Goal: Task Accomplishment & Management: Use online tool/utility

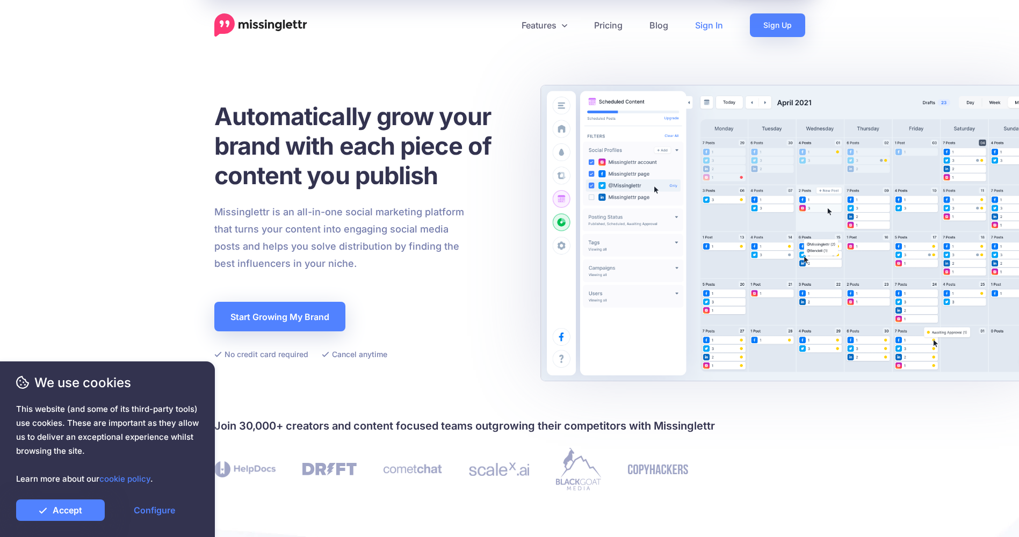
click at [703, 25] on link "Sign In" at bounding box center [708, 25] width 55 height 24
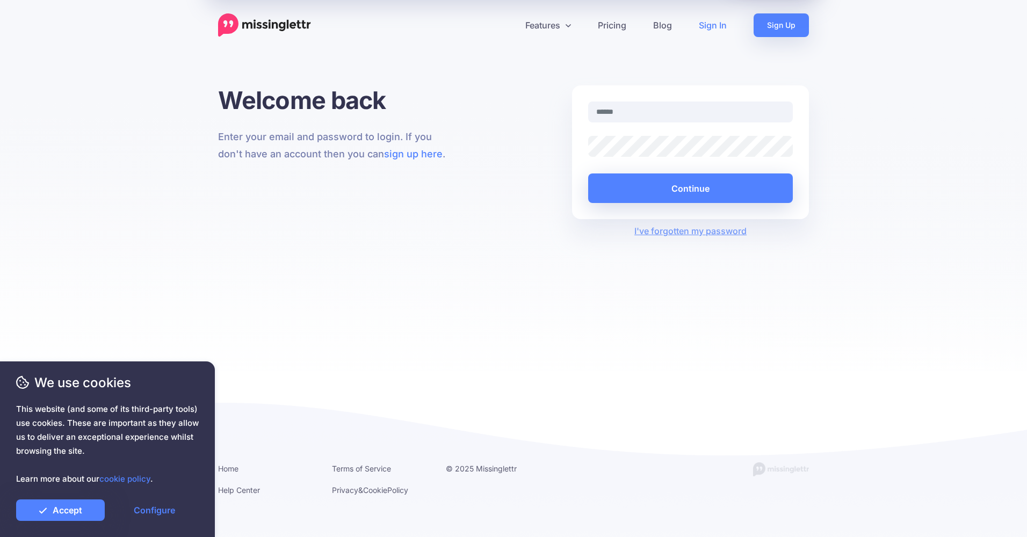
click at [693, 111] on input "text" at bounding box center [690, 111] width 205 height 21
click at [72, 514] on link "Accept" at bounding box center [60, 509] width 89 height 21
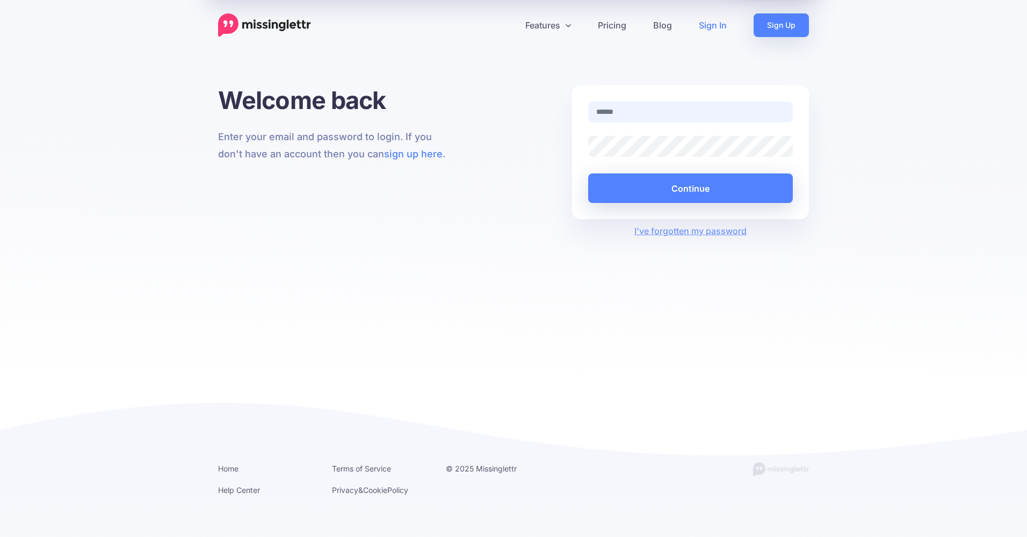
click at [737, 118] on input "text" at bounding box center [690, 111] width 205 height 21
type input "**********"
click at [681, 188] on button "Continue" at bounding box center [690, 188] width 205 height 30
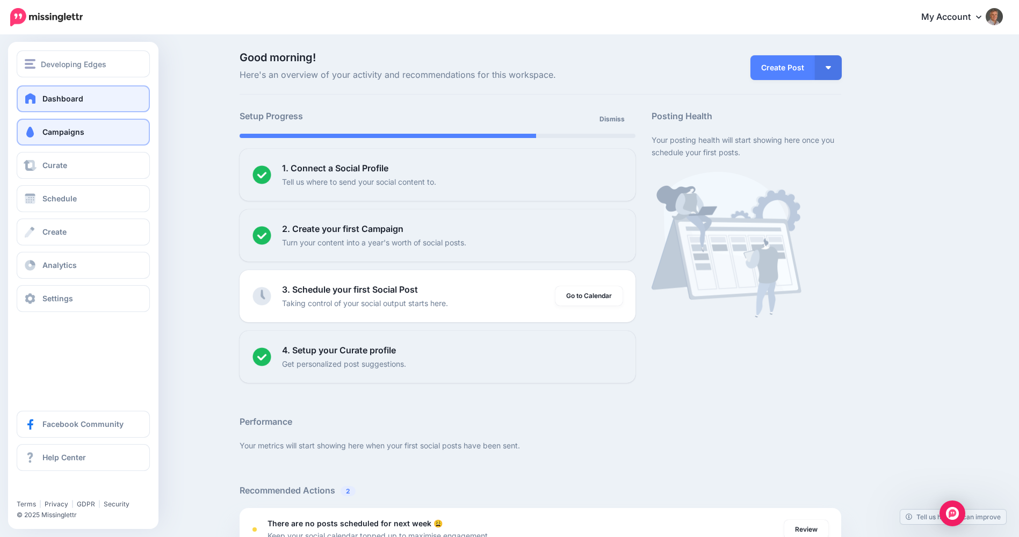
click at [34, 130] on span at bounding box center [30, 132] width 14 height 11
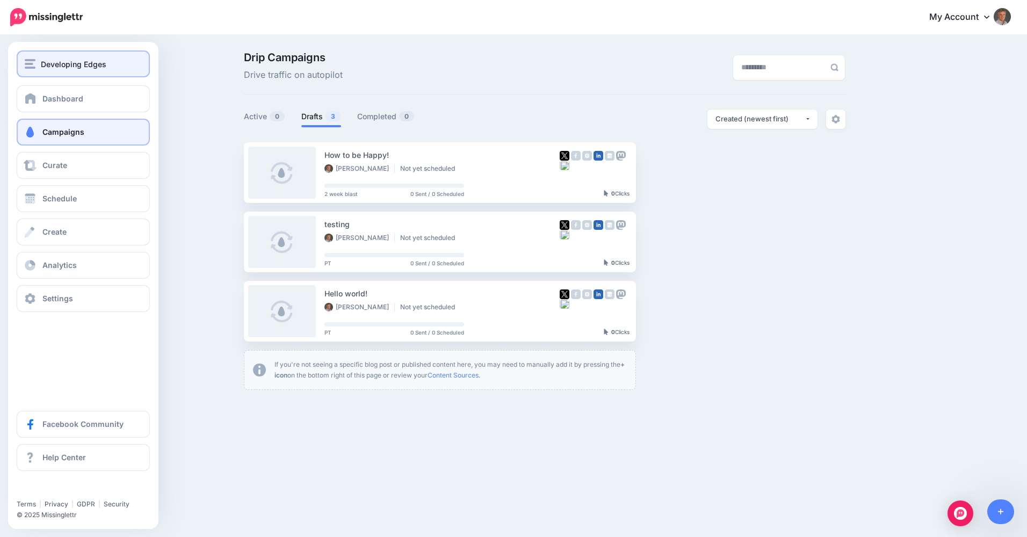
click at [60, 63] on span "Developing Edges" at bounding box center [74, 64] width 66 height 12
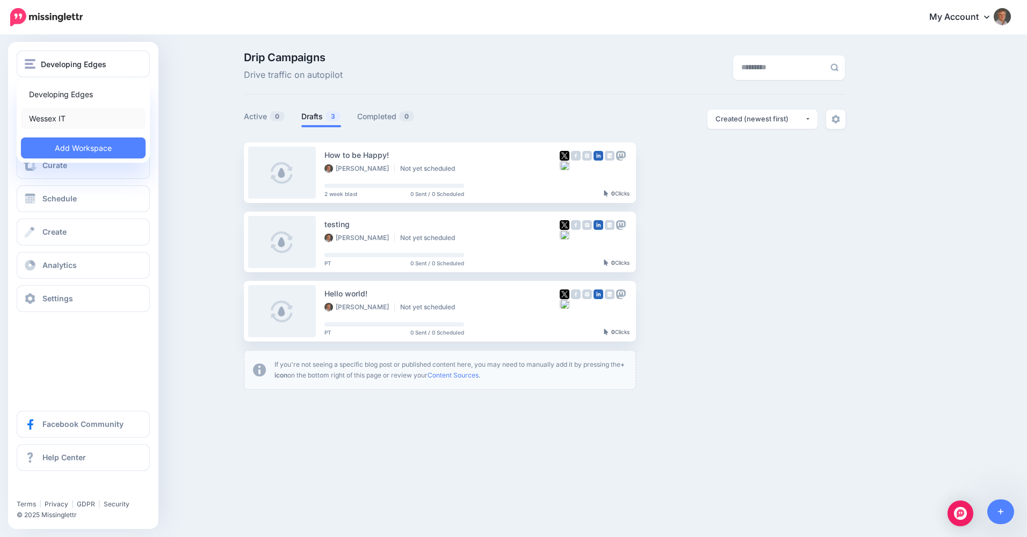
click at [54, 117] on link "Wessex IT" at bounding box center [83, 118] width 125 height 21
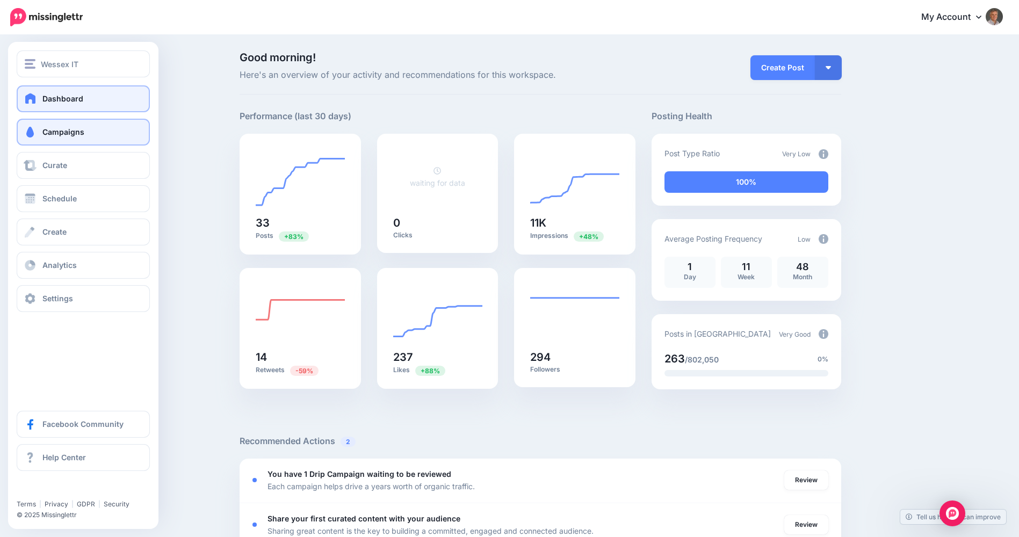
click at [44, 132] on span "Campaigns" at bounding box center [63, 131] width 42 height 9
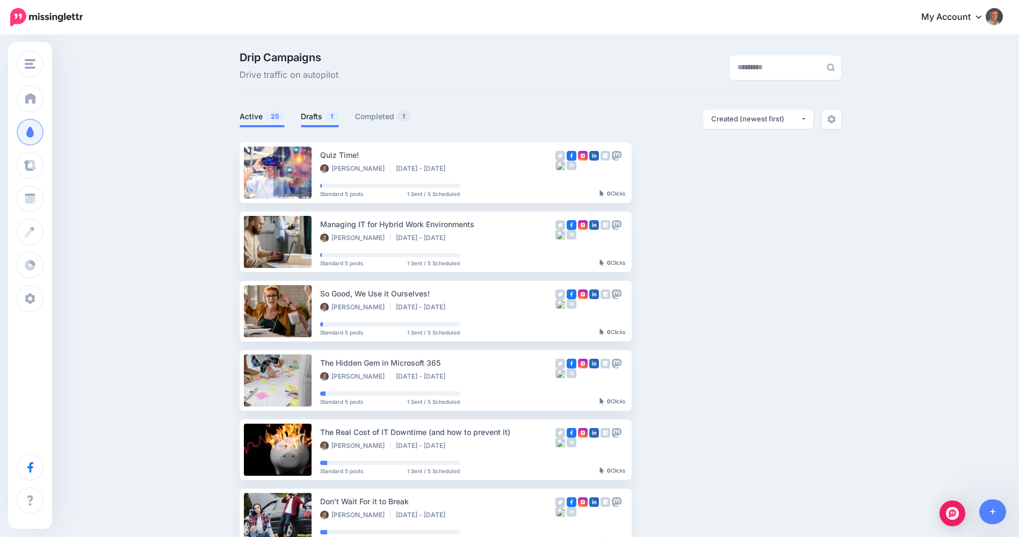
click at [323, 119] on link "Drafts 1" at bounding box center [320, 116] width 38 height 13
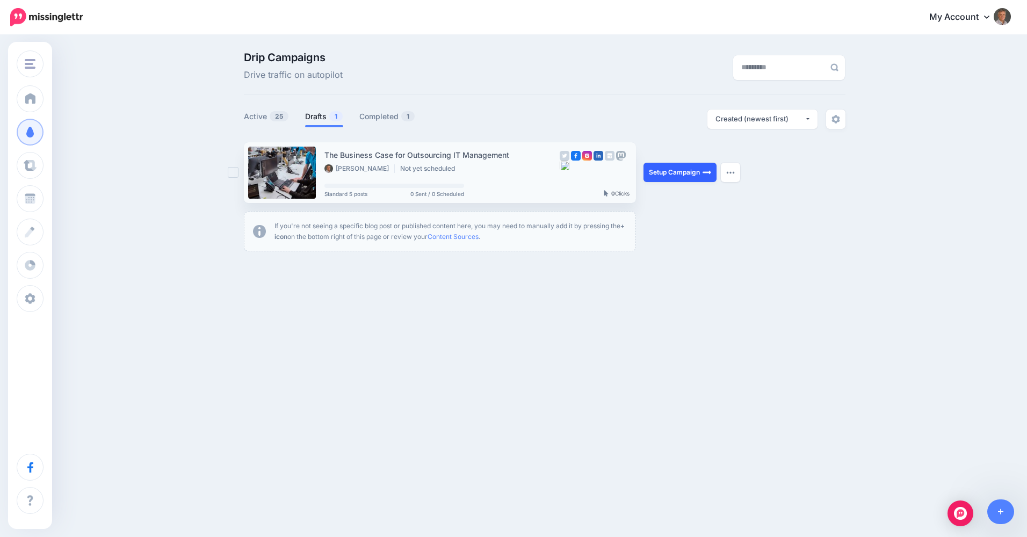
click at [672, 171] on link "Setup Campaign" at bounding box center [679, 172] width 73 height 19
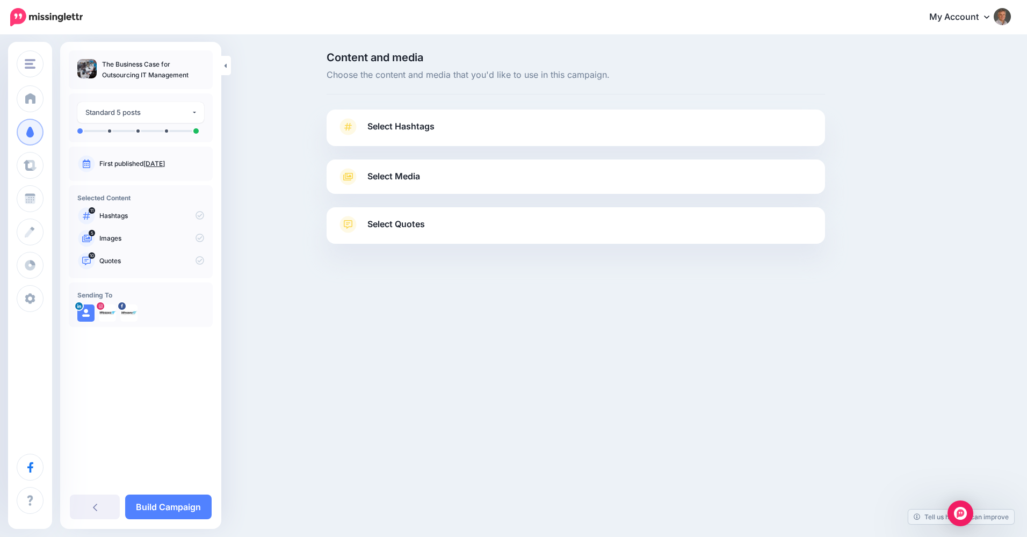
click at [373, 129] on span "Select Hashtags" at bounding box center [400, 126] width 67 height 14
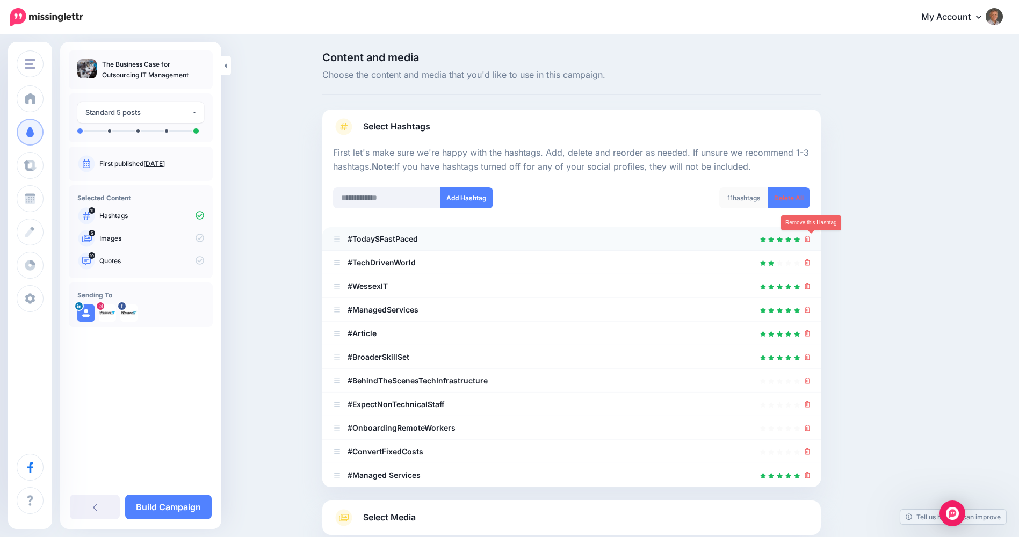
click at [810, 239] on icon at bounding box center [807, 239] width 6 height 6
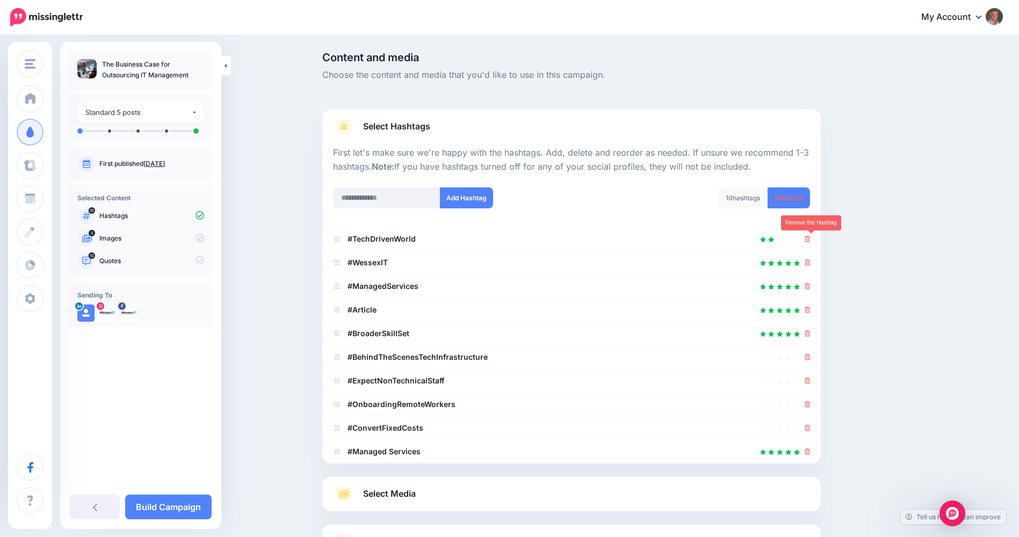
click at [810, 239] on icon at bounding box center [807, 239] width 6 height 6
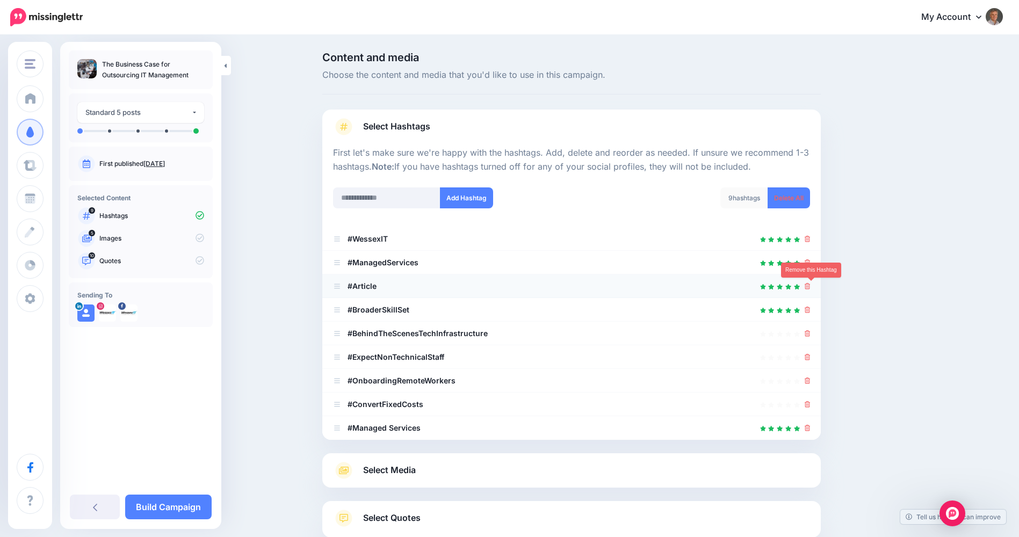
click at [810, 287] on icon at bounding box center [807, 286] width 6 height 6
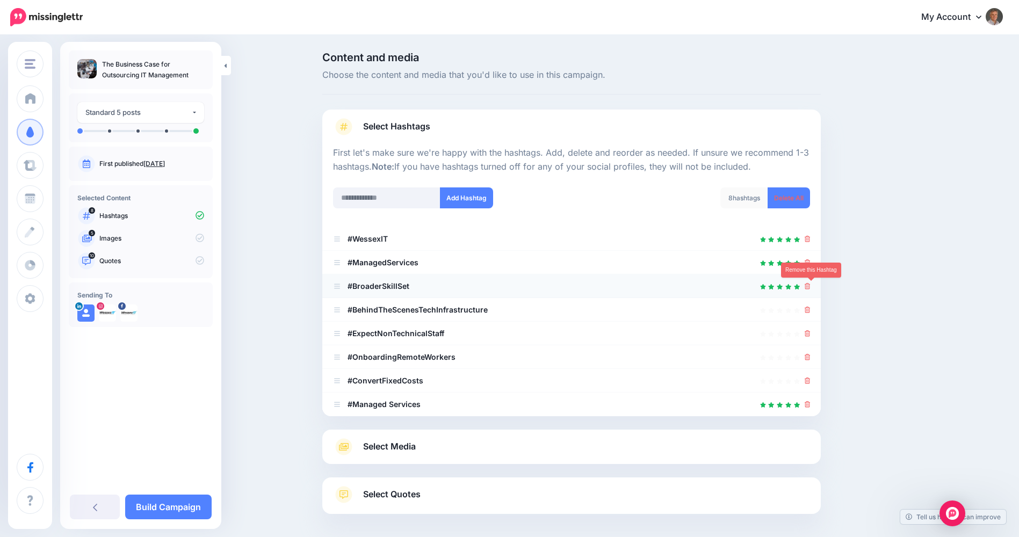
click at [810, 285] on icon at bounding box center [807, 286] width 6 height 6
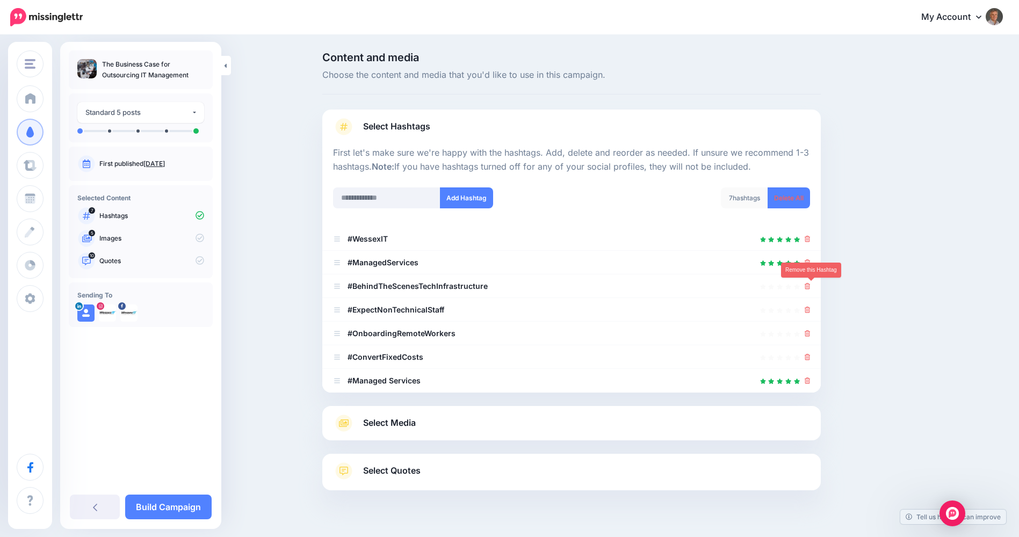
click at [810, 285] on icon at bounding box center [807, 286] width 6 height 6
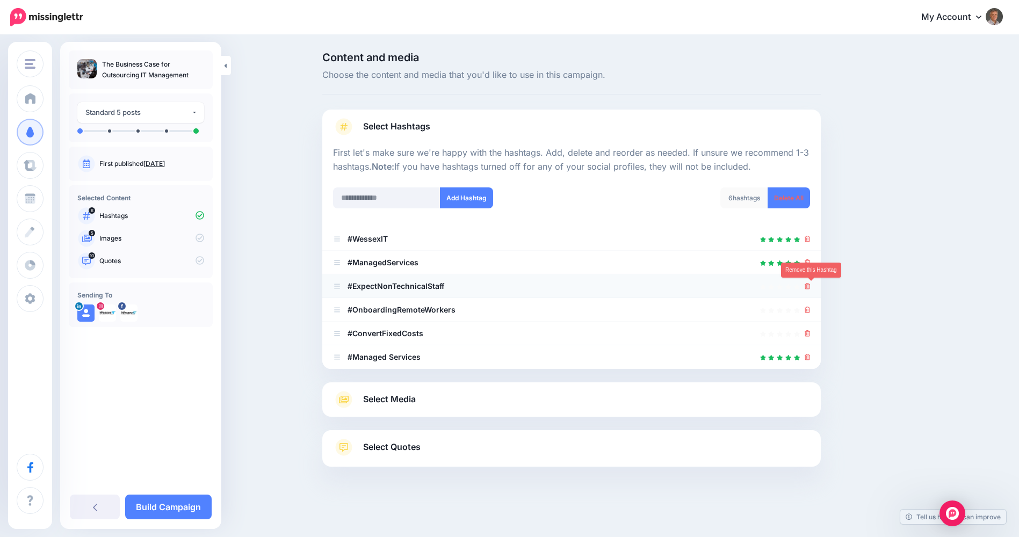
click at [810, 285] on icon at bounding box center [807, 286] width 6 height 6
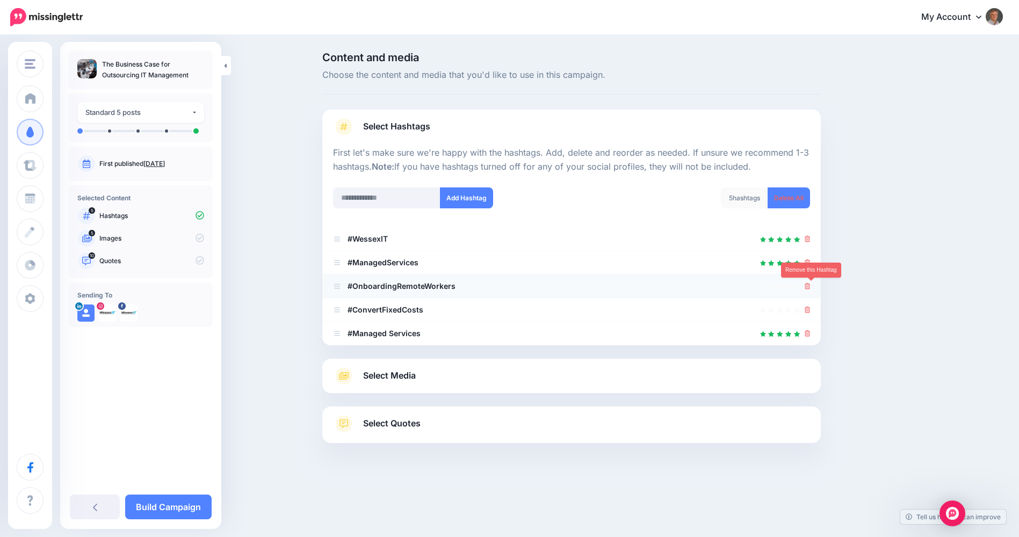
click at [810, 287] on icon at bounding box center [807, 286] width 6 height 6
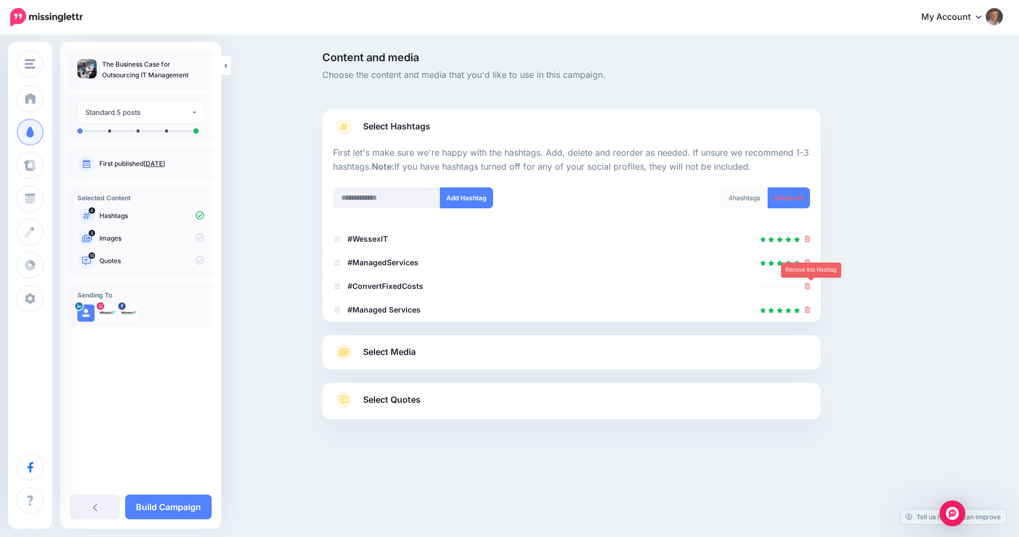
click at [810, 287] on icon at bounding box center [807, 286] width 6 height 6
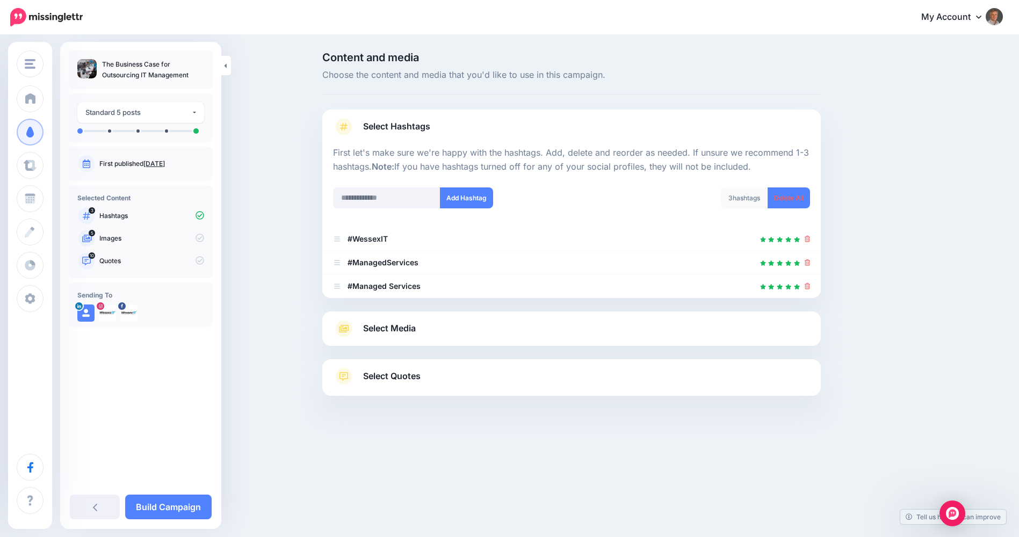
click at [385, 329] on span "Select Media" at bounding box center [389, 328] width 53 height 14
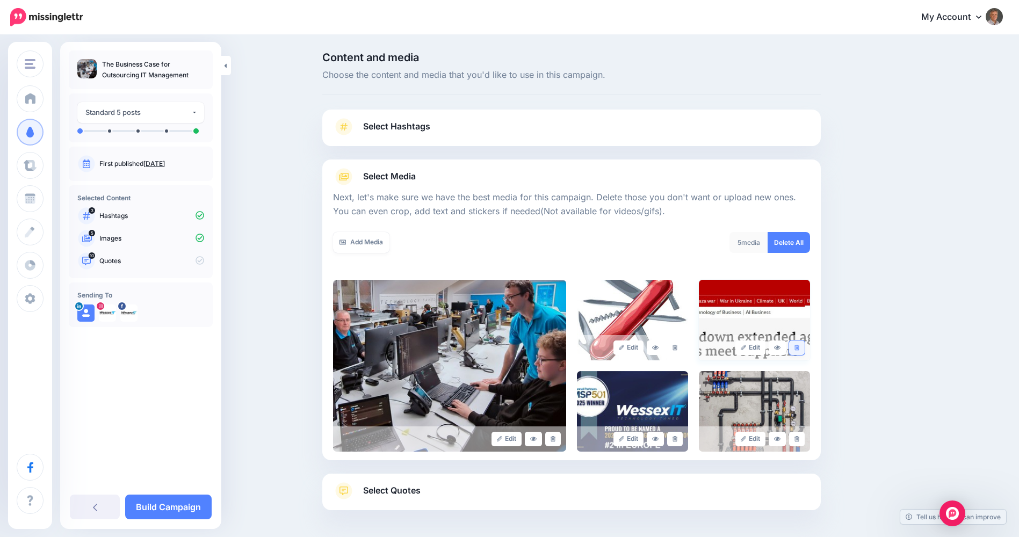
click at [799, 350] on icon at bounding box center [796, 348] width 5 height 6
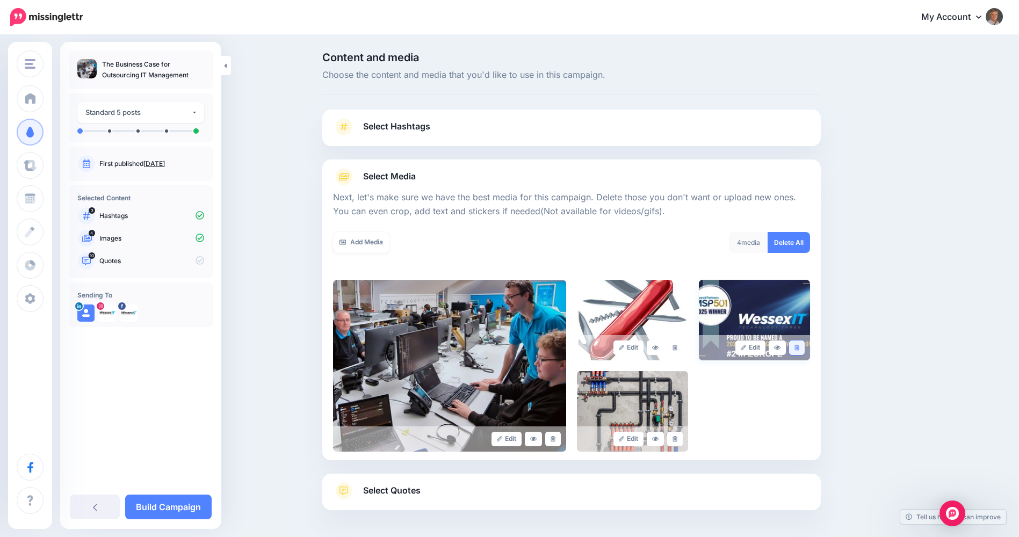
click at [799, 345] on icon at bounding box center [796, 348] width 5 height 6
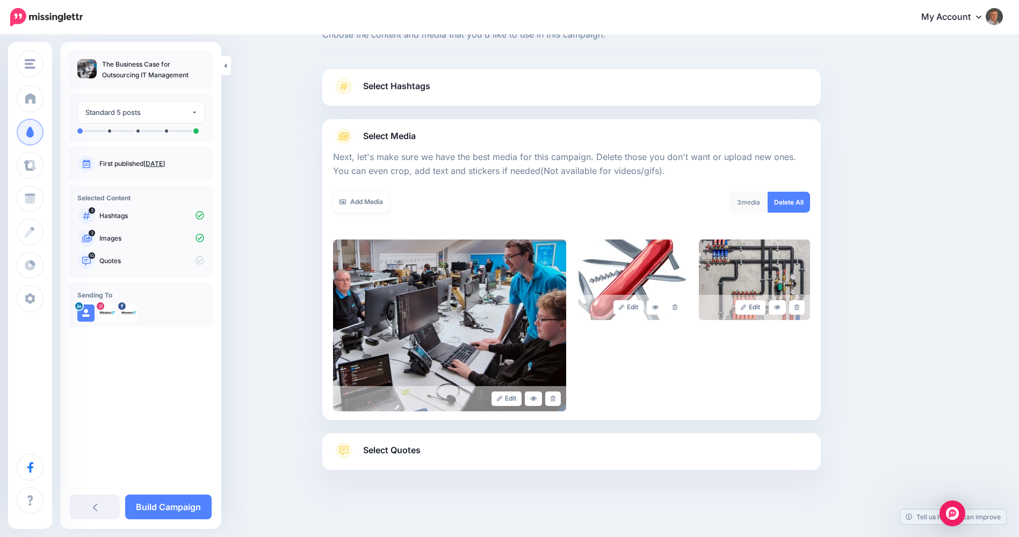
scroll to position [58, 0]
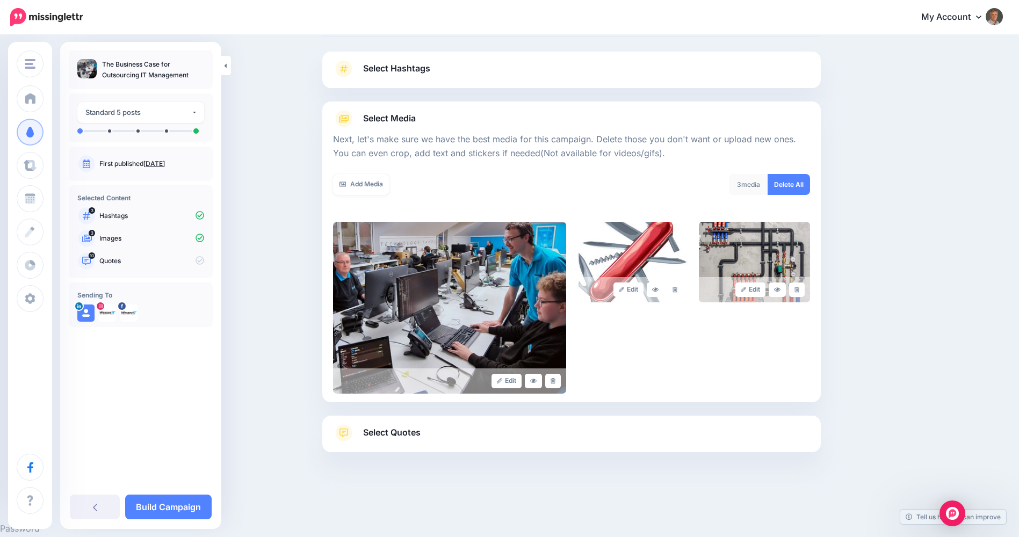
click at [375, 433] on span "Select Quotes" at bounding box center [391, 432] width 57 height 14
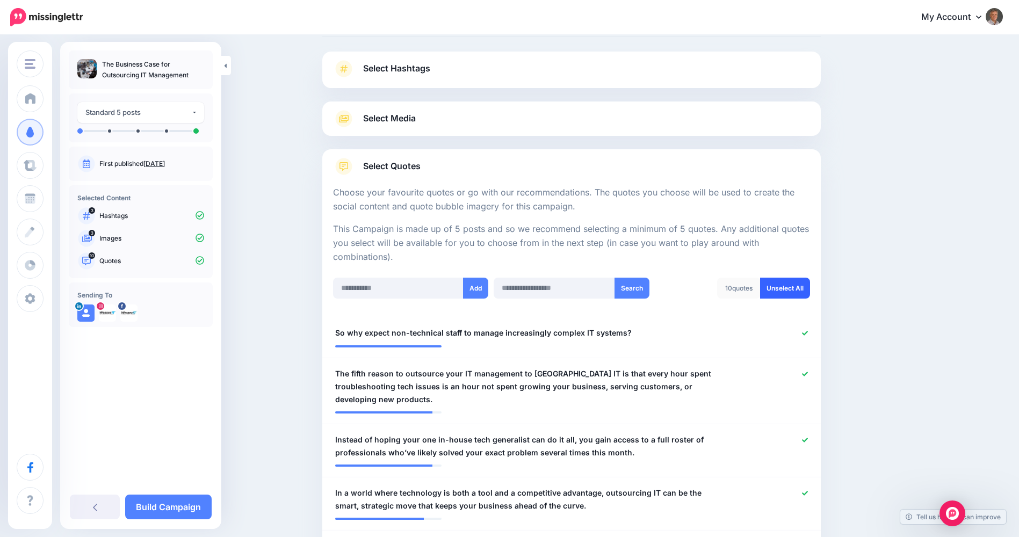
click at [797, 291] on link "Unselect All" at bounding box center [785, 288] width 50 height 21
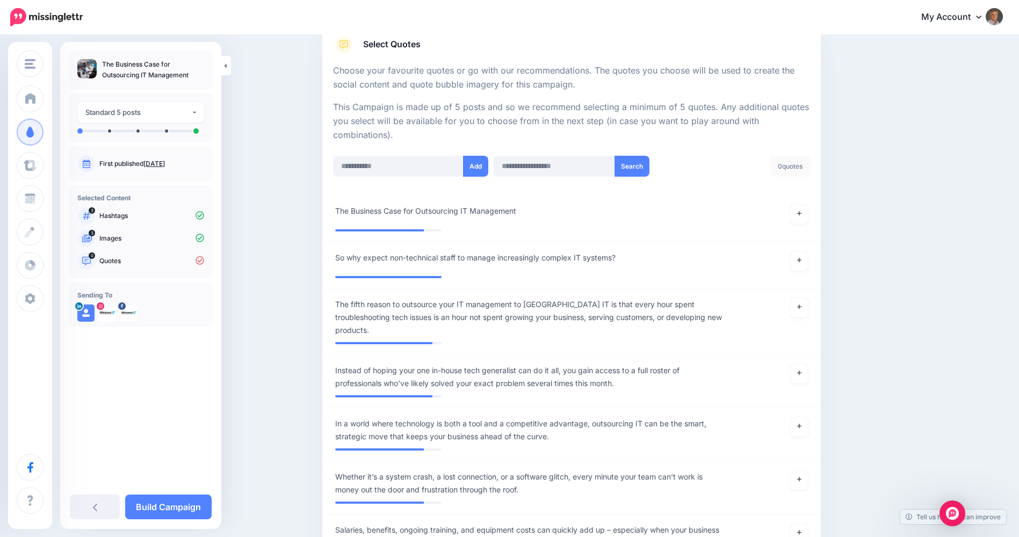
scroll to position [178, 0]
click at [605, 308] on span "The fifth reason to outsource your IT management to Wessex IT is that every hou…" at bounding box center [530, 319] width 391 height 39
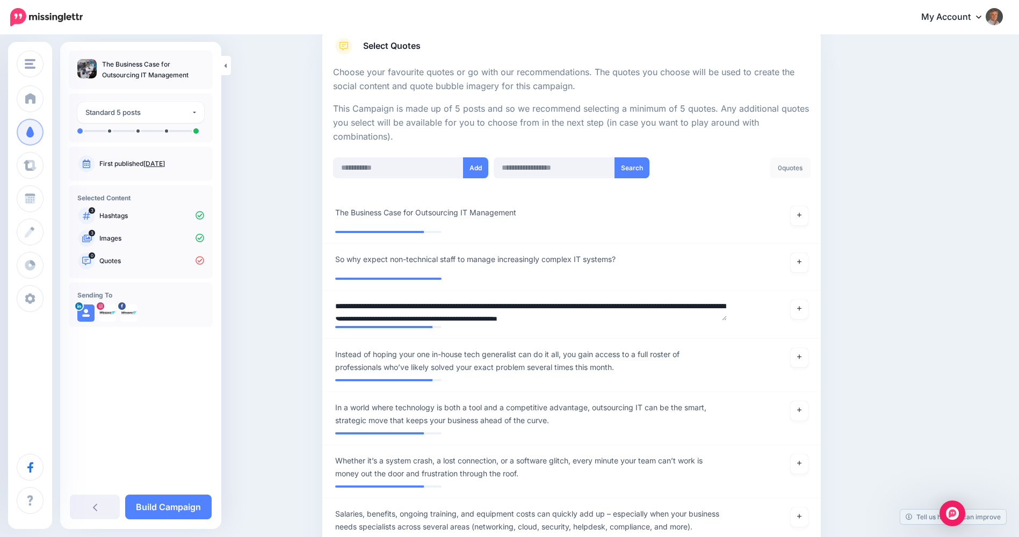
drag, startPoint x: 596, startPoint y: 306, endPoint x: 166, endPoint y: 297, distance: 429.1
type textarea "**********"
click at [802, 410] on link at bounding box center [798, 410] width 17 height 19
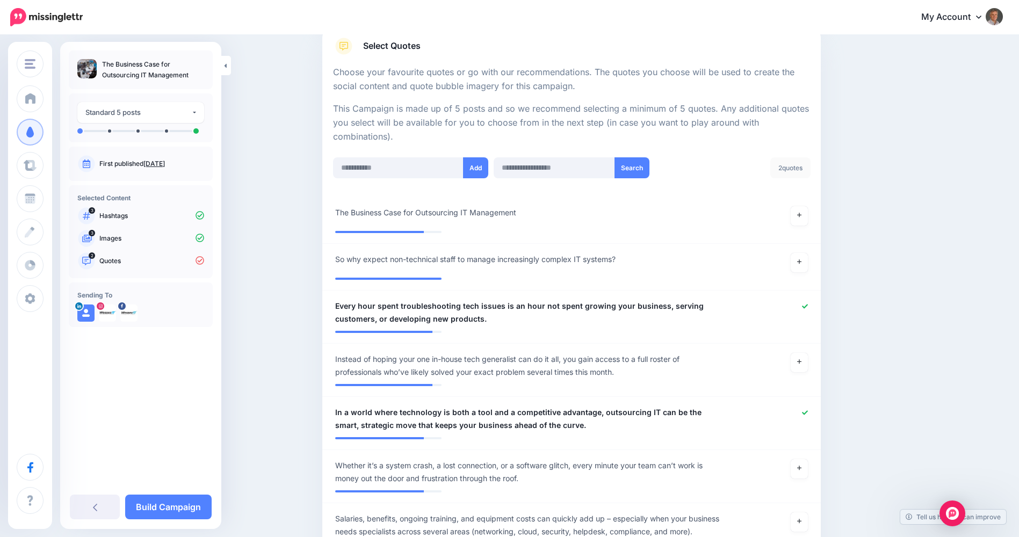
scroll to position [375, 0]
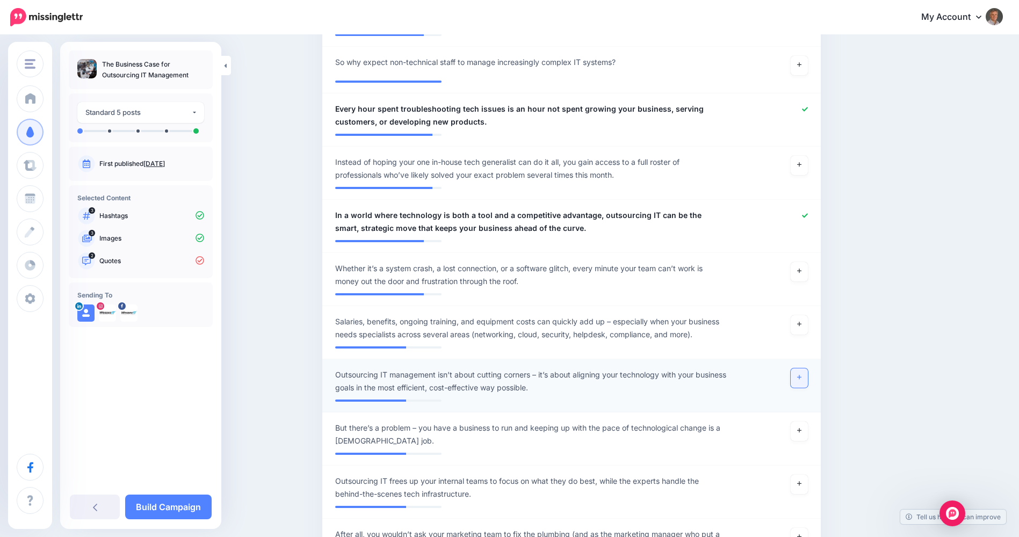
click at [797, 382] on link at bounding box center [798, 377] width 17 height 19
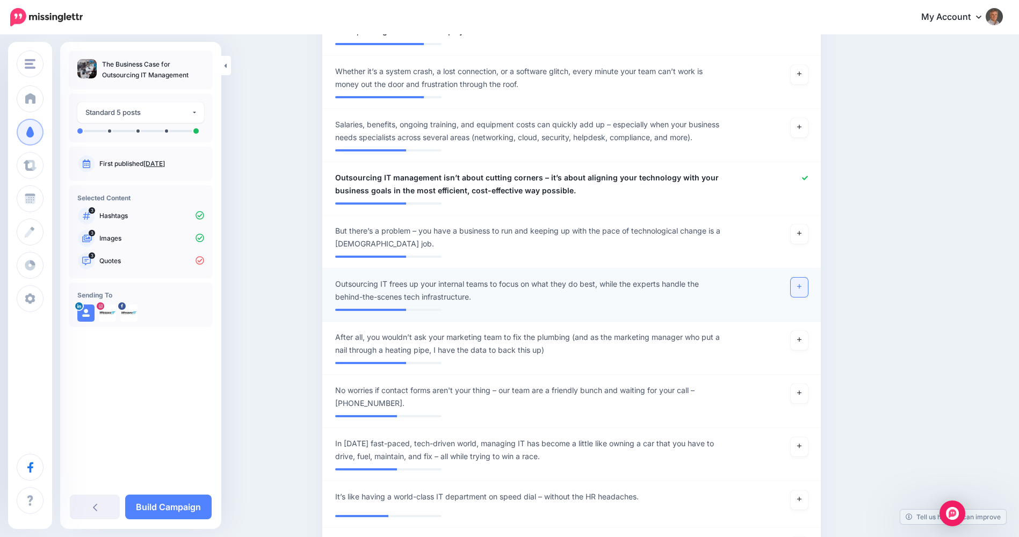
click at [807, 291] on link at bounding box center [798, 287] width 17 height 19
click at [394, 333] on span "After all, you wouldn’t ask your marketing team to fix the plumbing (and as the…" at bounding box center [530, 344] width 391 height 26
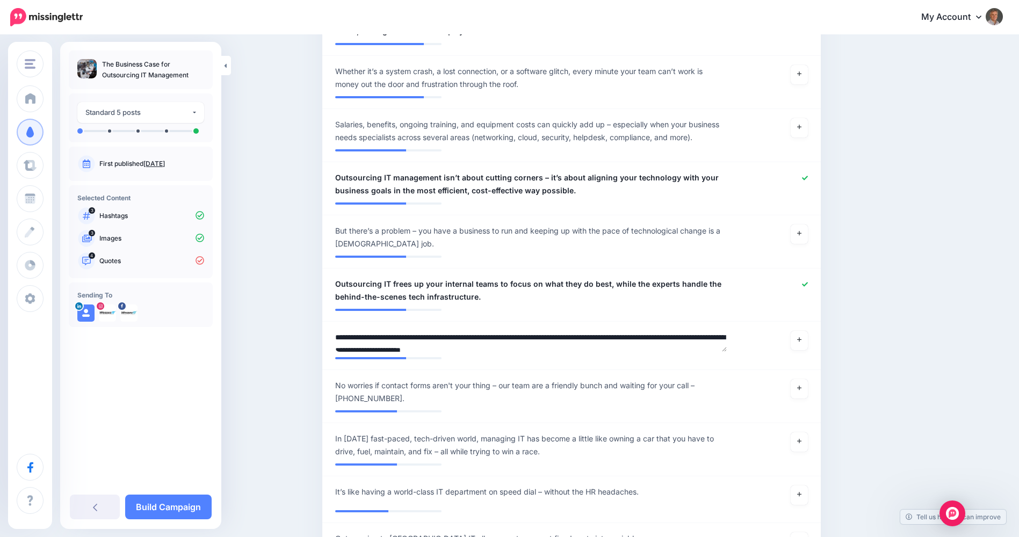
drag, startPoint x: 373, startPoint y: 337, endPoint x: 309, endPoint y: 336, distance: 63.9
type textarea "**********"
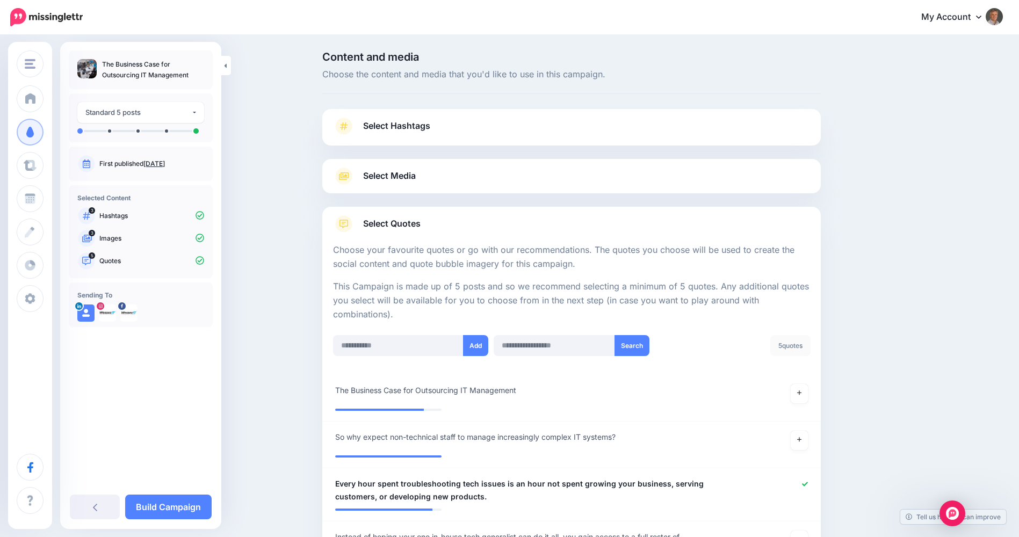
scroll to position [0, 0]
click at [188, 505] on link "Build Campaign" at bounding box center [168, 507] width 86 height 25
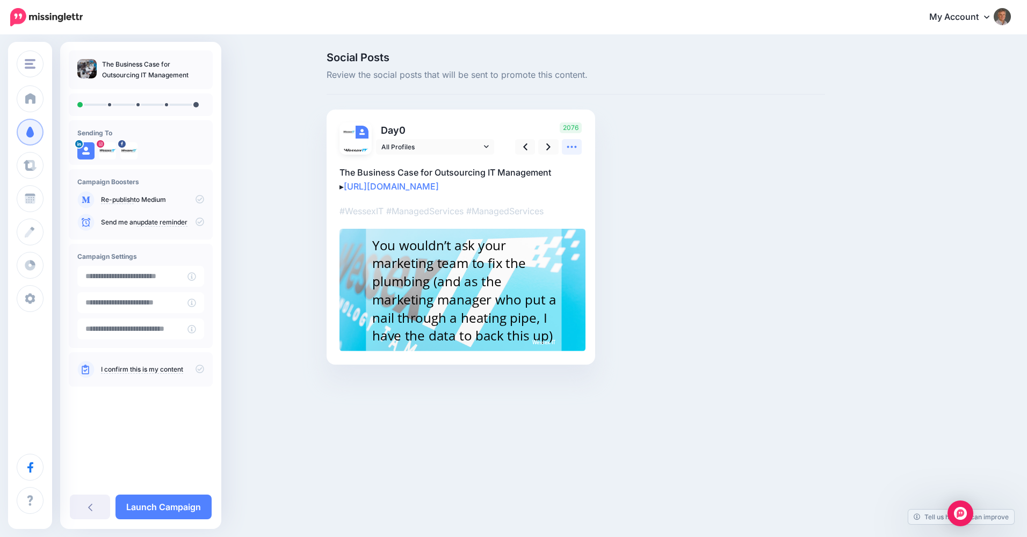
click at [574, 150] on icon at bounding box center [571, 146] width 11 height 11
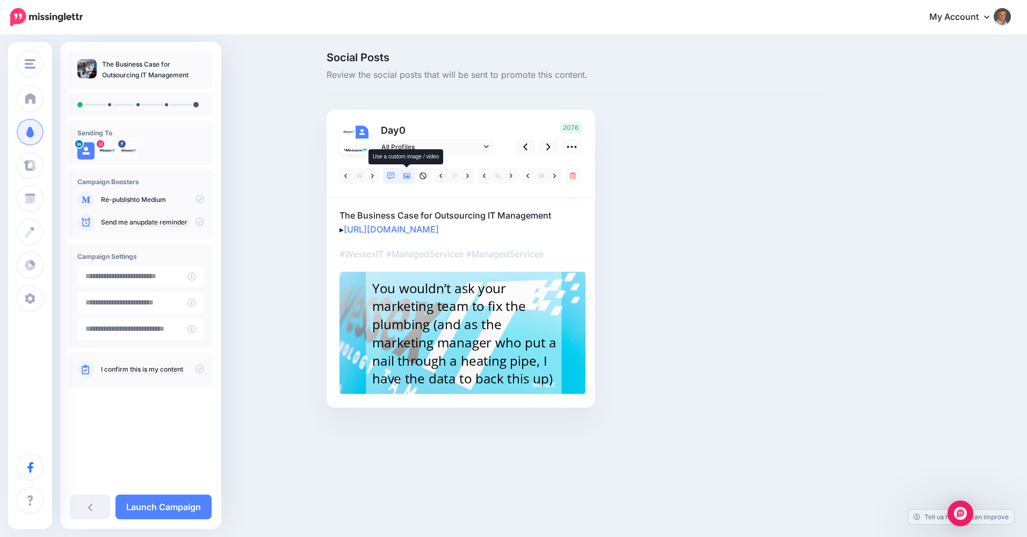
click at [405, 177] on icon at bounding box center [407, 175] width 8 height 5
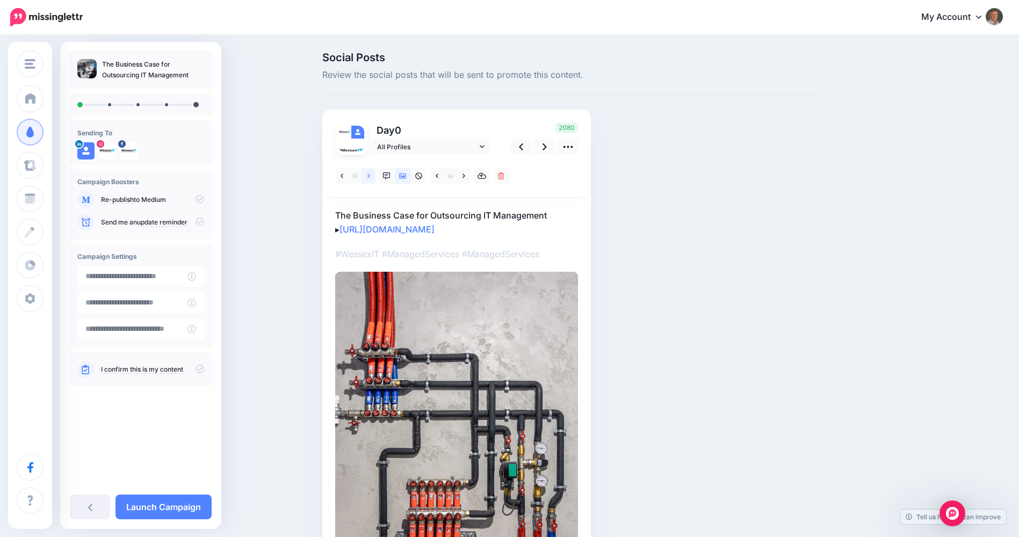
click at [370, 178] on icon at bounding box center [368, 176] width 3 height 8
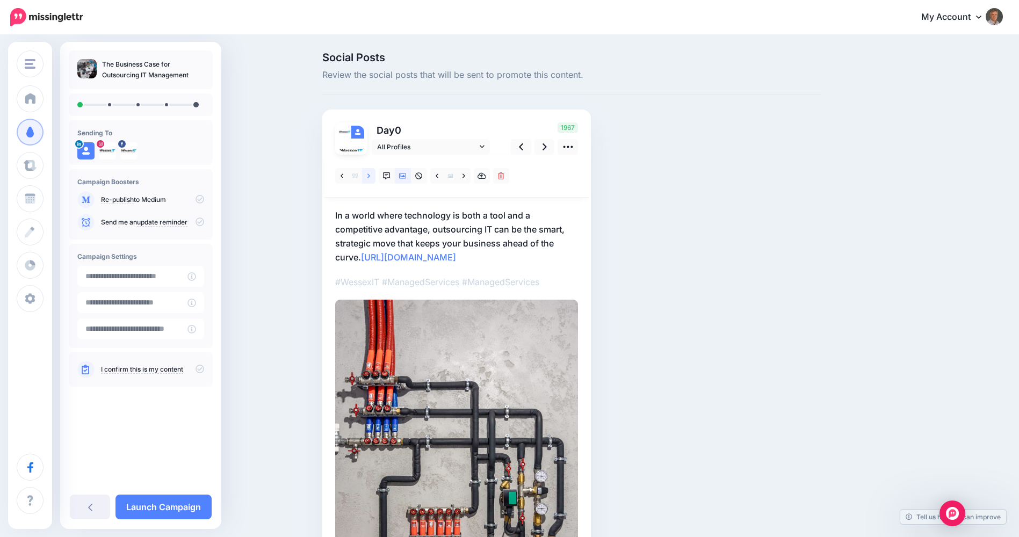
click at [370, 178] on icon at bounding box center [368, 176] width 3 height 8
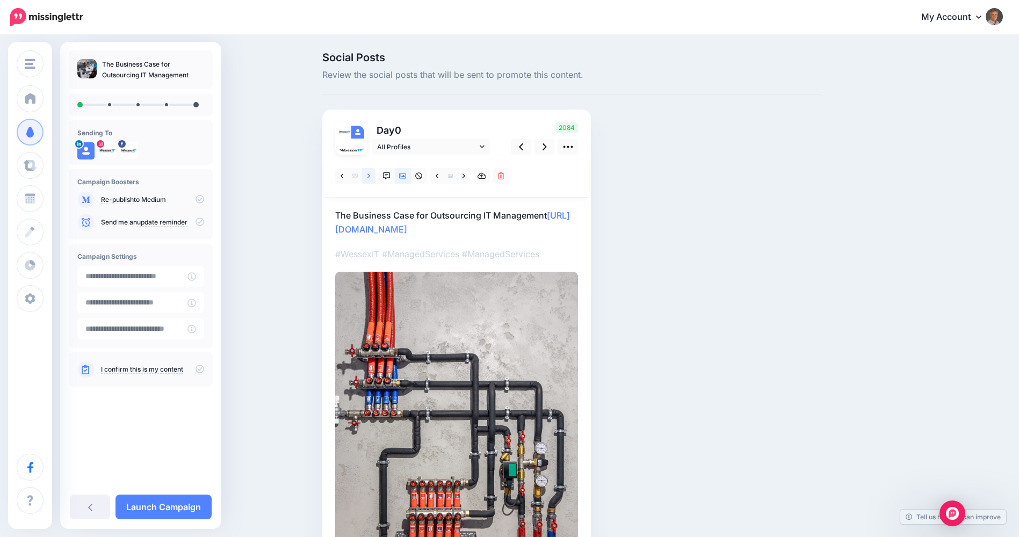
click at [370, 178] on icon at bounding box center [368, 176] width 3 height 8
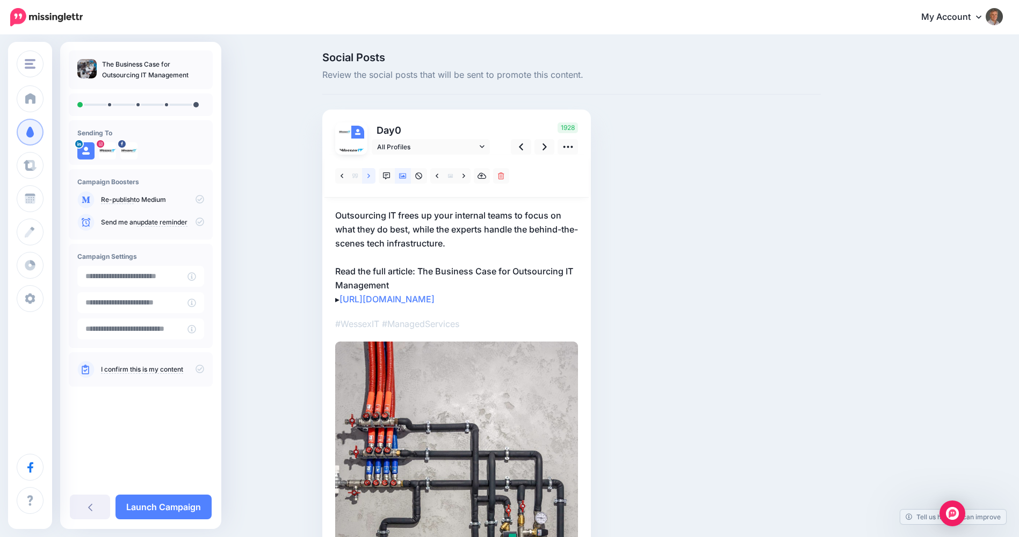
click at [370, 178] on icon at bounding box center [368, 176] width 3 height 8
click at [370, 175] on link at bounding box center [368, 176] width 13 height 16
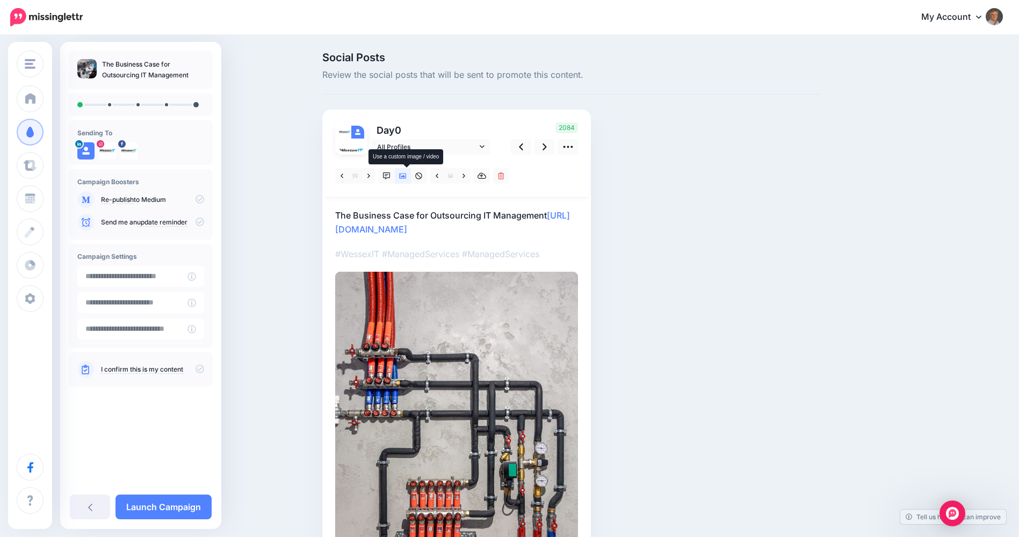
click at [405, 175] on icon at bounding box center [403, 175] width 8 height 5
click at [465, 177] on icon at bounding box center [463, 176] width 3 height 8
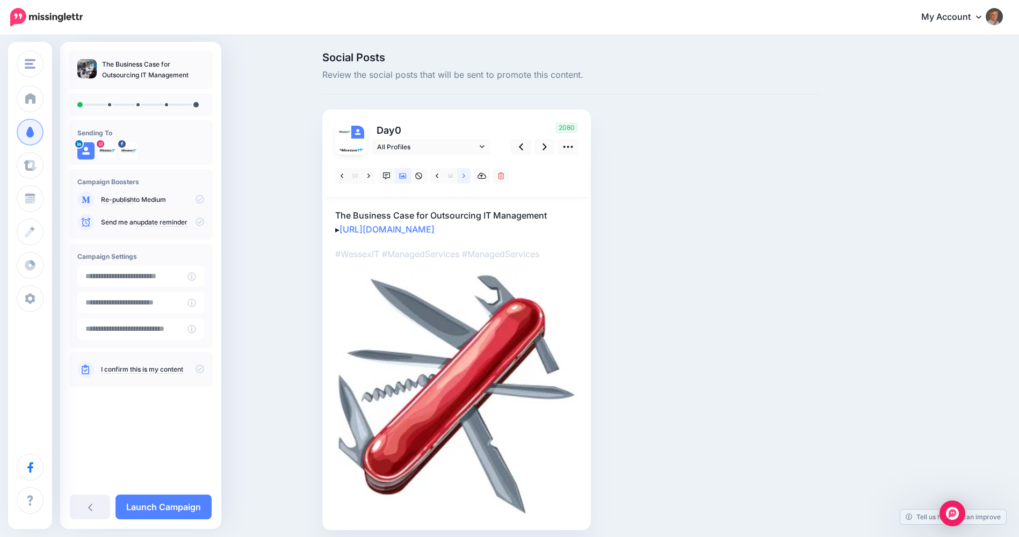
click at [465, 177] on icon at bounding box center [463, 176] width 3 height 8
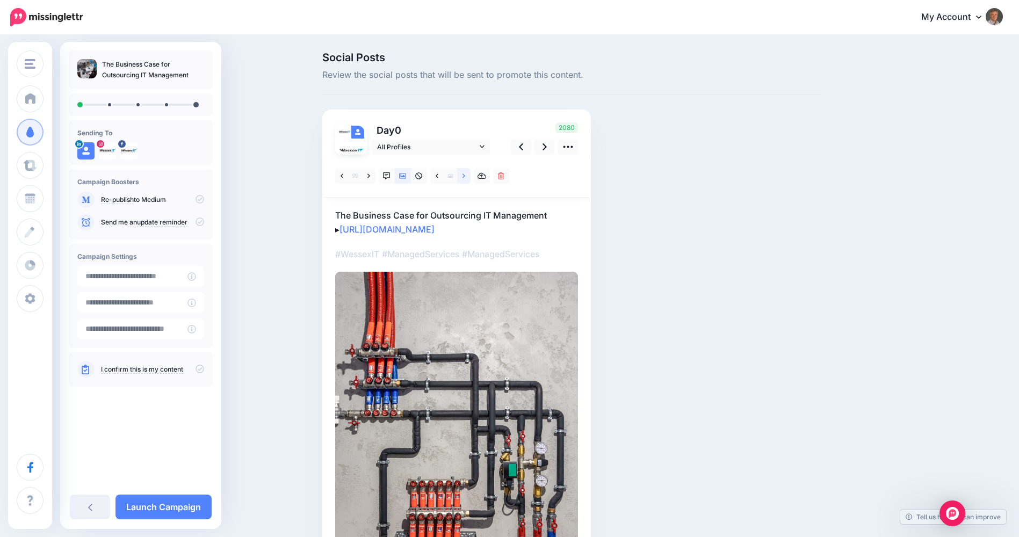
click at [465, 177] on icon at bounding box center [463, 176] width 3 height 8
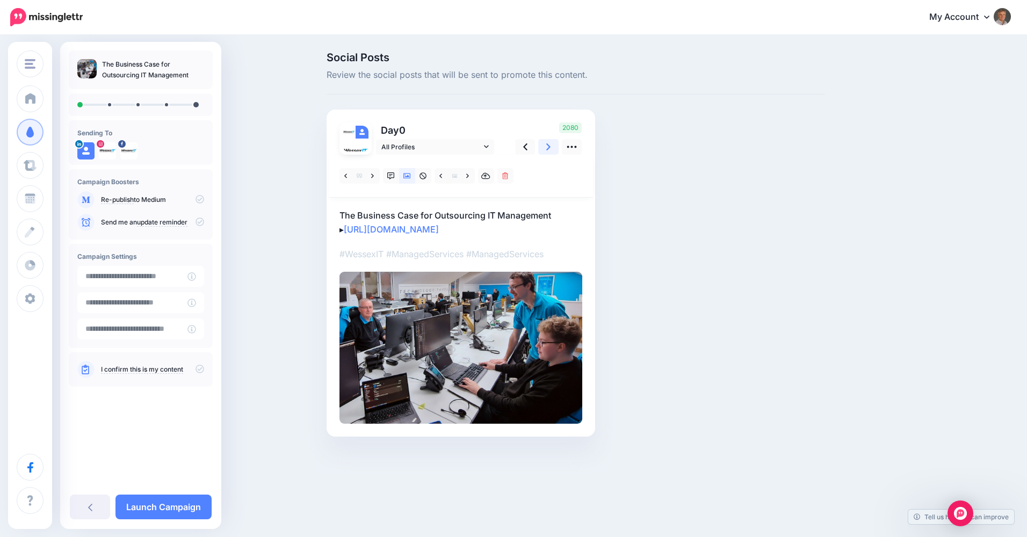
click at [547, 148] on icon at bounding box center [548, 146] width 4 height 11
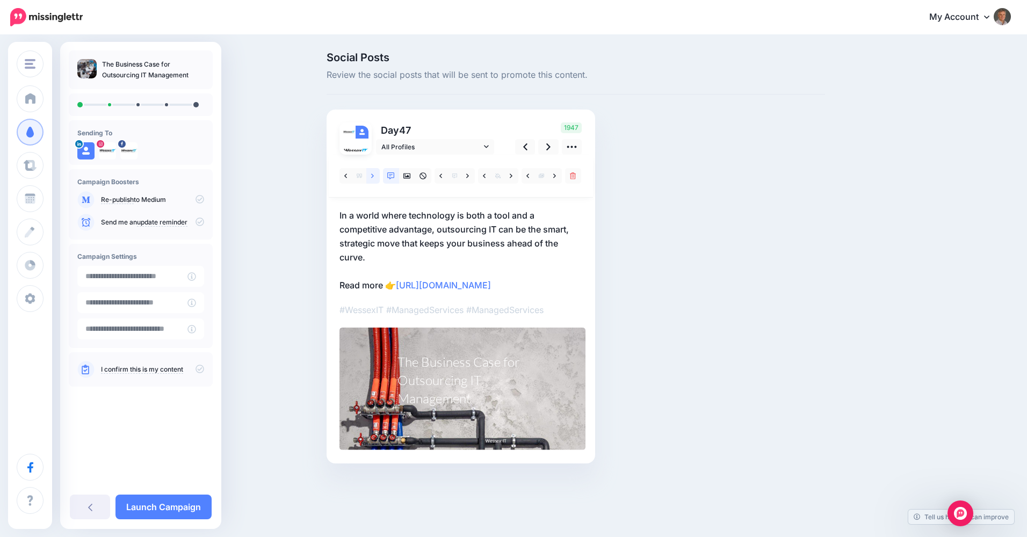
click at [367, 177] on link at bounding box center [372, 176] width 13 height 16
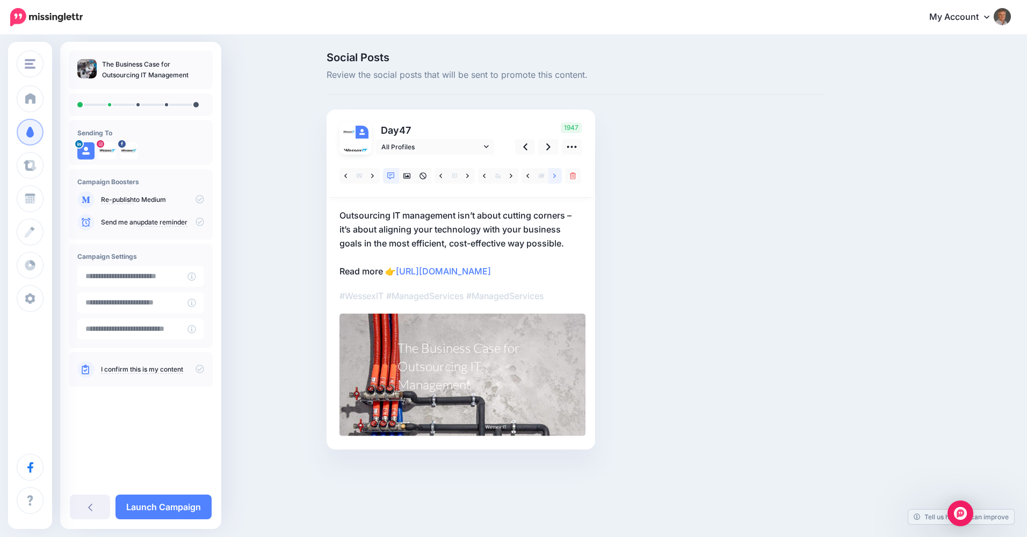
click at [553, 178] on link at bounding box center [554, 176] width 13 height 16
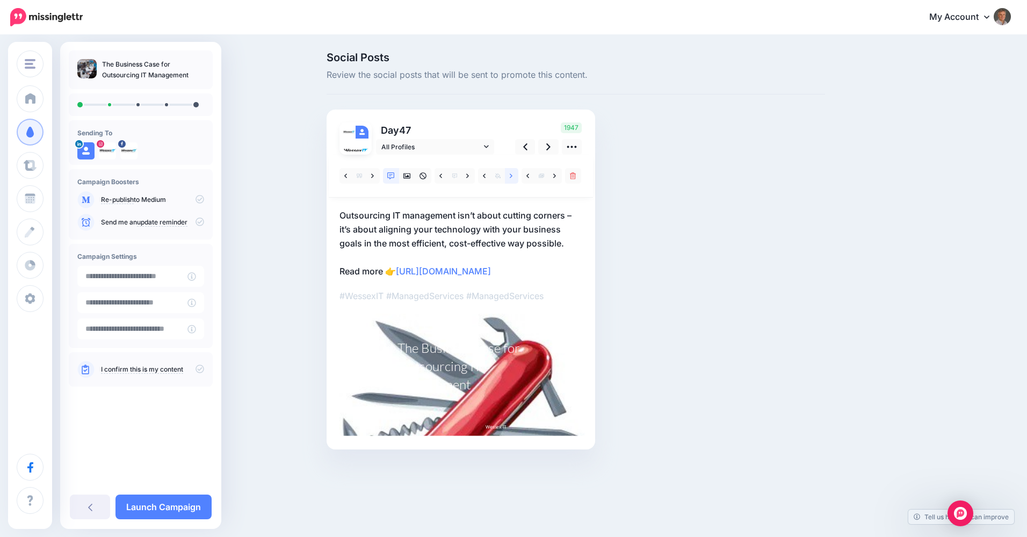
click at [512, 178] on icon at bounding box center [511, 176] width 3 height 8
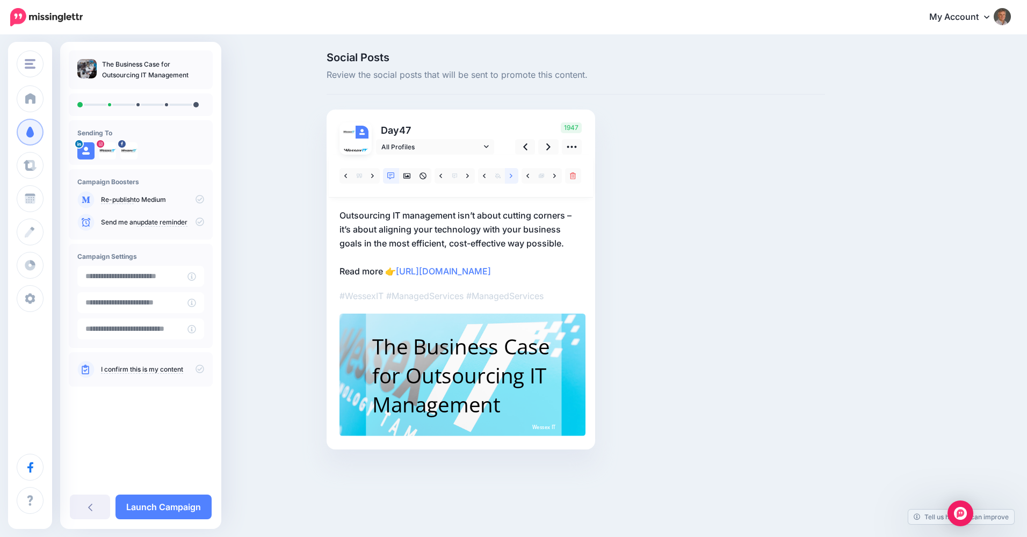
click at [512, 178] on icon at bounding box center [511, 176] width 3 height 8
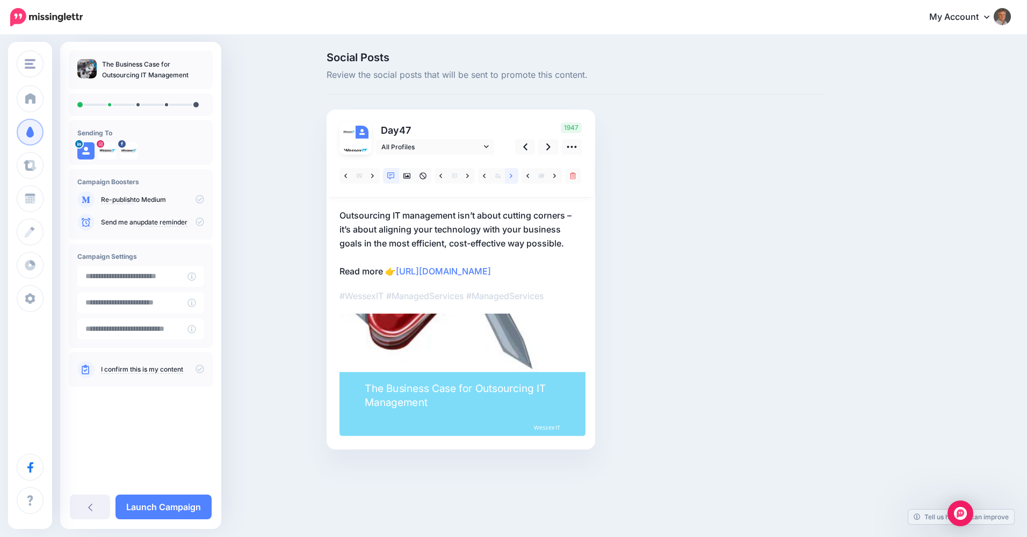
click at [512, 178] on icon at bounding box center [511, 176] width 3 height 8
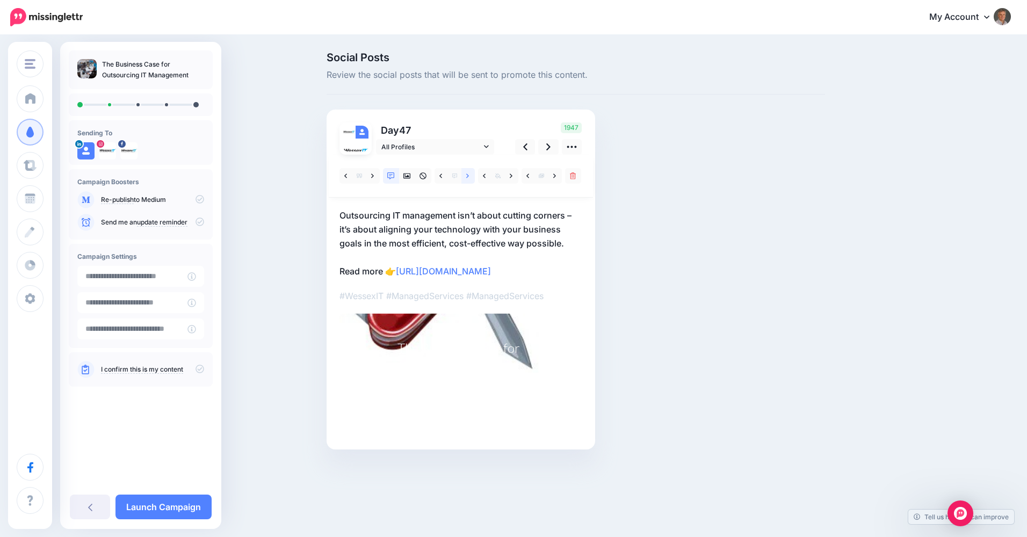
click at [468, 176] on icon at bounding box center [467, 175] width 3 height 4
click at [511, 179] on icon at bounding box center [511, 176] width 3 height 8
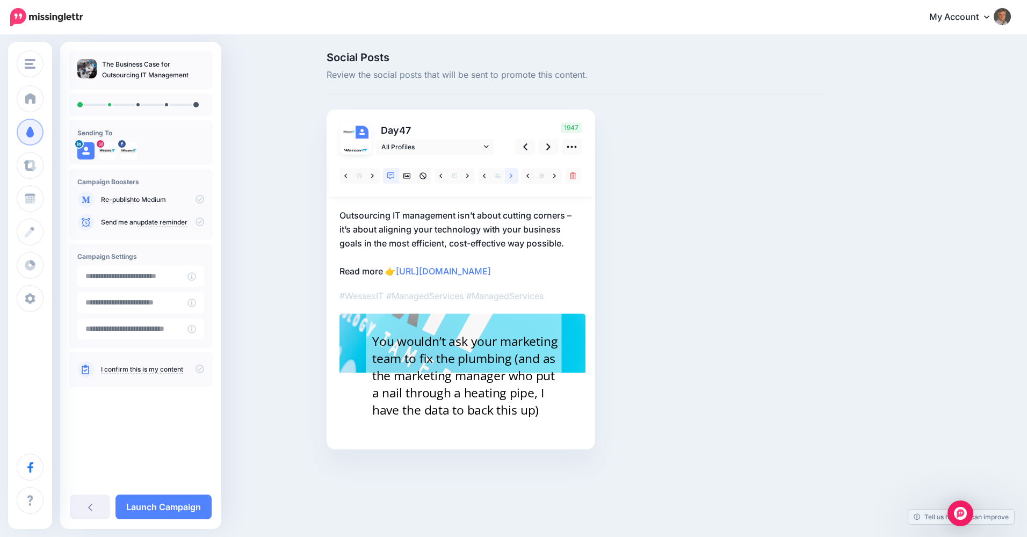
click at [511, 179] on icon at bounding box center [511, 176] width 3 height 8
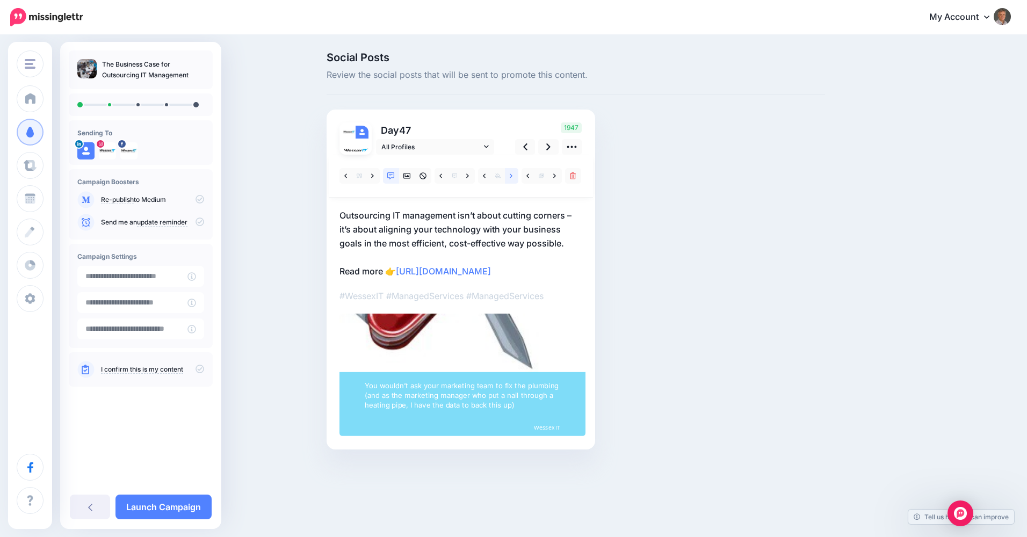
click at [511, 179] on icon at bounding box center [511, 176] width 3 height 8
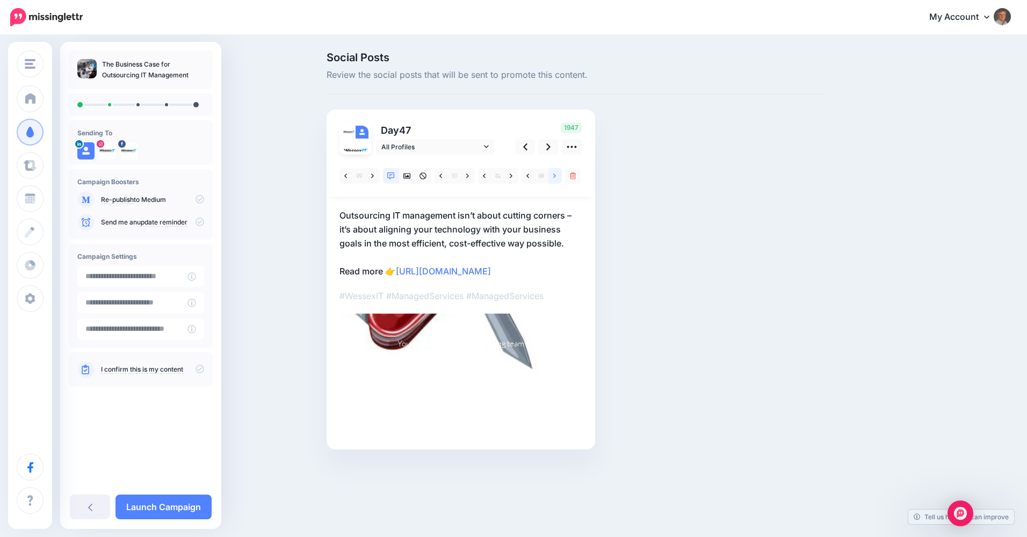
click at [554, 179] on icon at bounding box center [554, 176] width 3 height 8
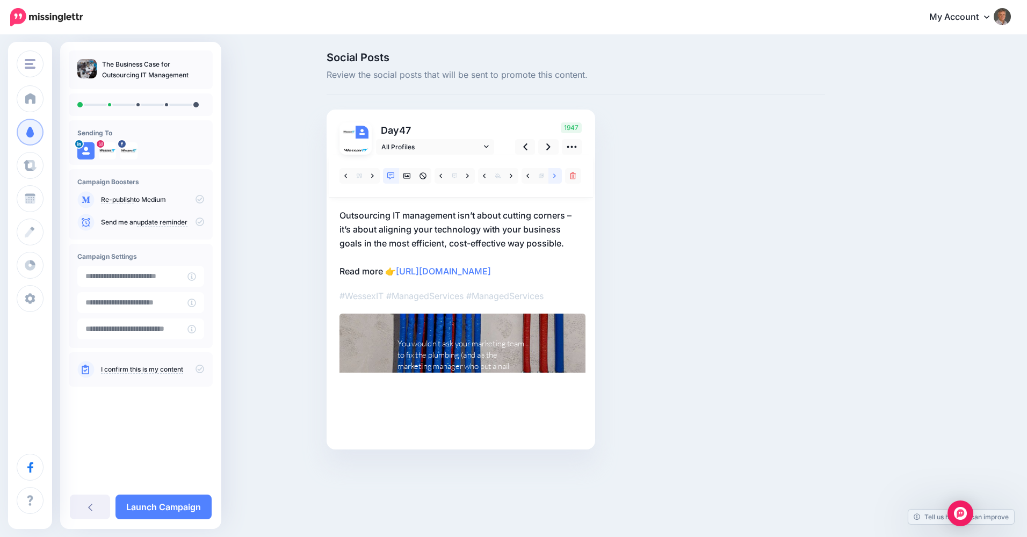
click at [554, 179] on icon at bounding box center [554, 176] width 3 height 8
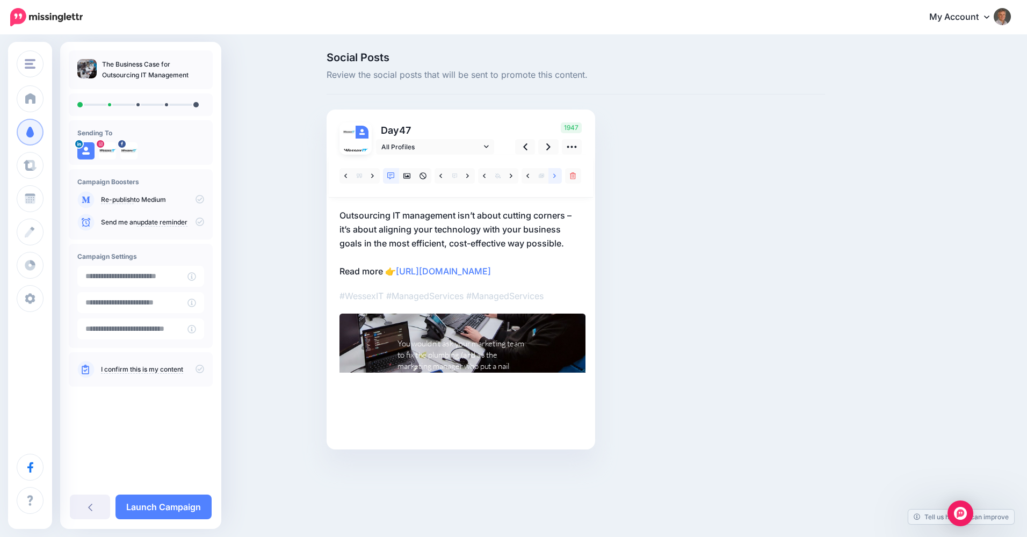
click at [554, 179] on icon at bounding box center [554, 176] width 3 height 8
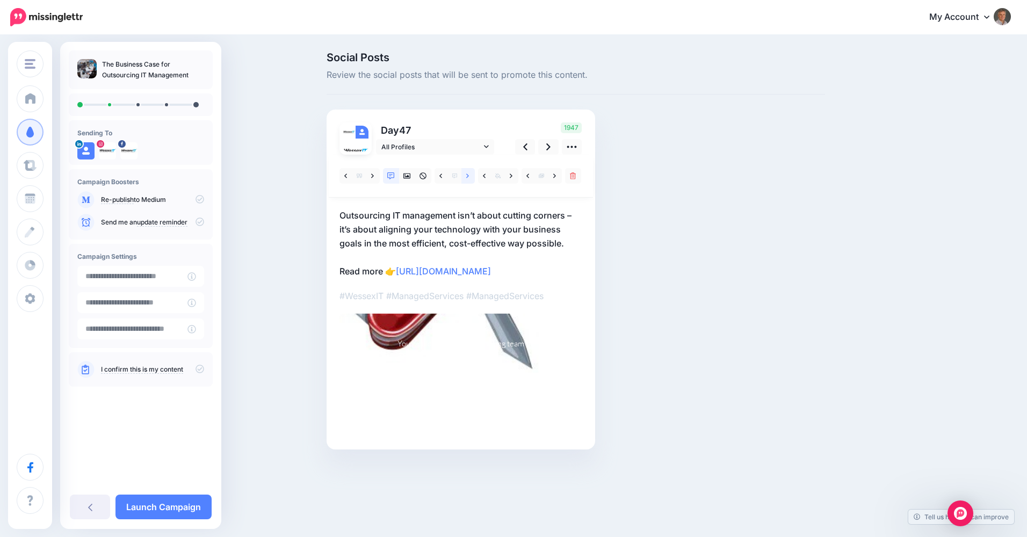
click at [464, 175] on link at bounding box center [467, 176] width 13 height 16
click at [509, 177] on link at bounding box center [511, 176] width 13 height 16
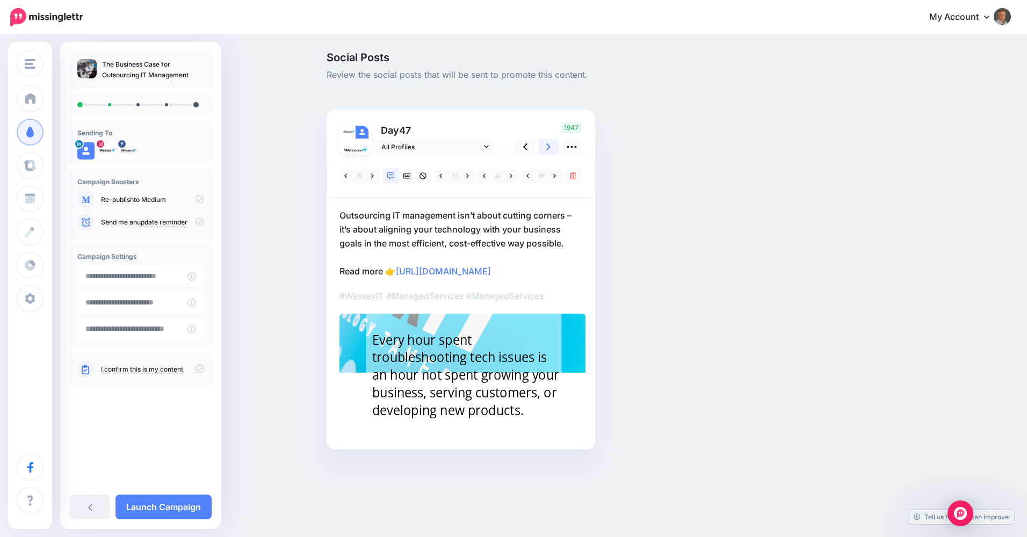
click at [548, 147] on icon at bounding box center [548, 146] width 4 height 11
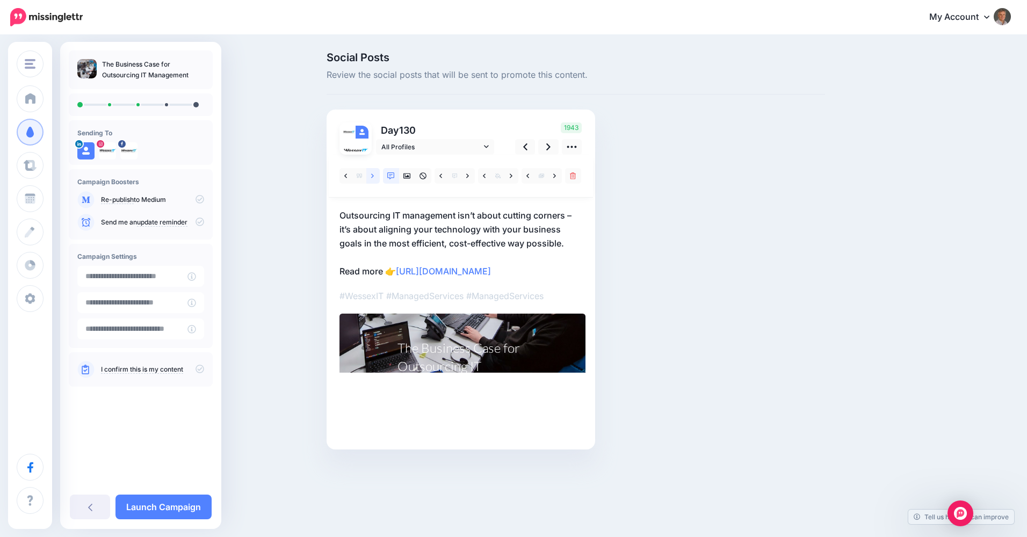
click at [373, 178] on icon at bounding box center [372, 176] width 3 height 8
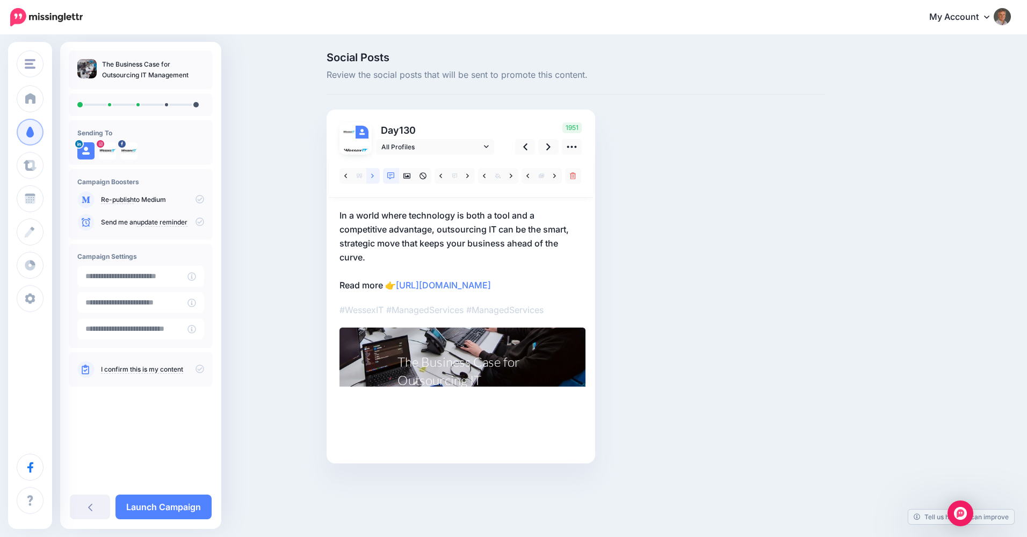
click at [373, 178] on icon at bounding box center [372, 176] width 3 height 8
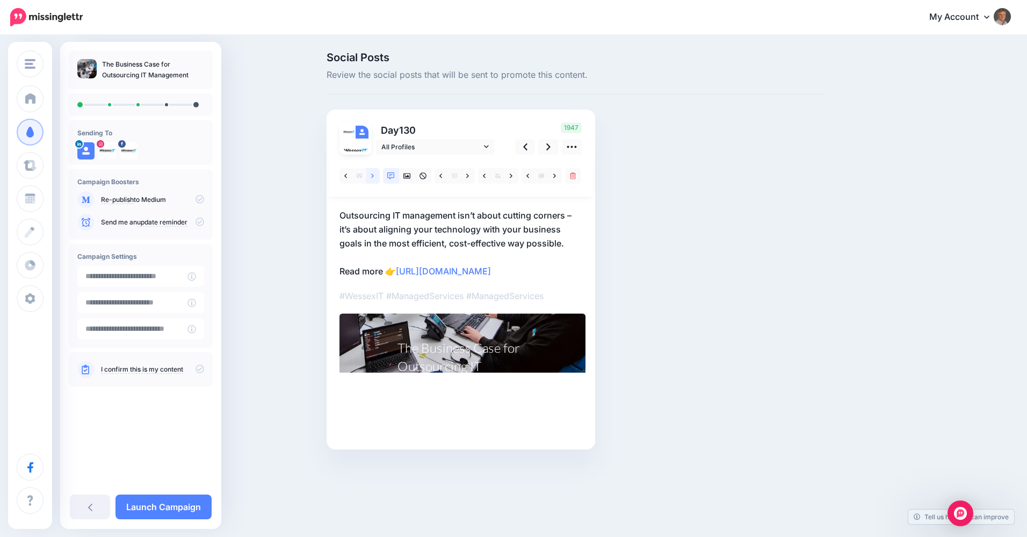
click at [373, 178] on icon at bounding box center [372, 176] width 3 height 8
click at [371, 177] on link at bounding box center [372, 176] width 13 height 16
click at [555, 177] on icon at bounding box center [554, 175] width 3 height 4
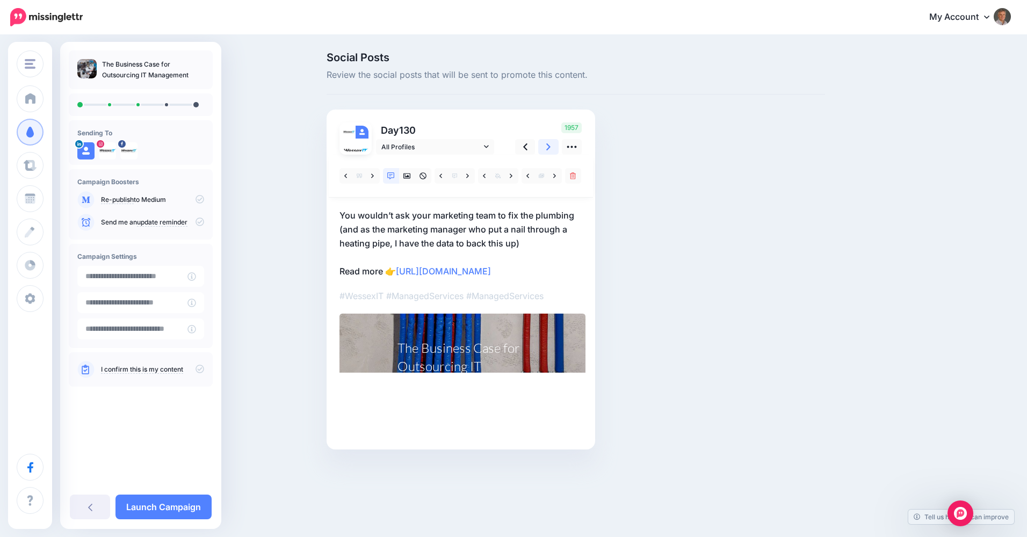
click at [550, 147] on icon at bounding box center [548, 146] width 4 height 7
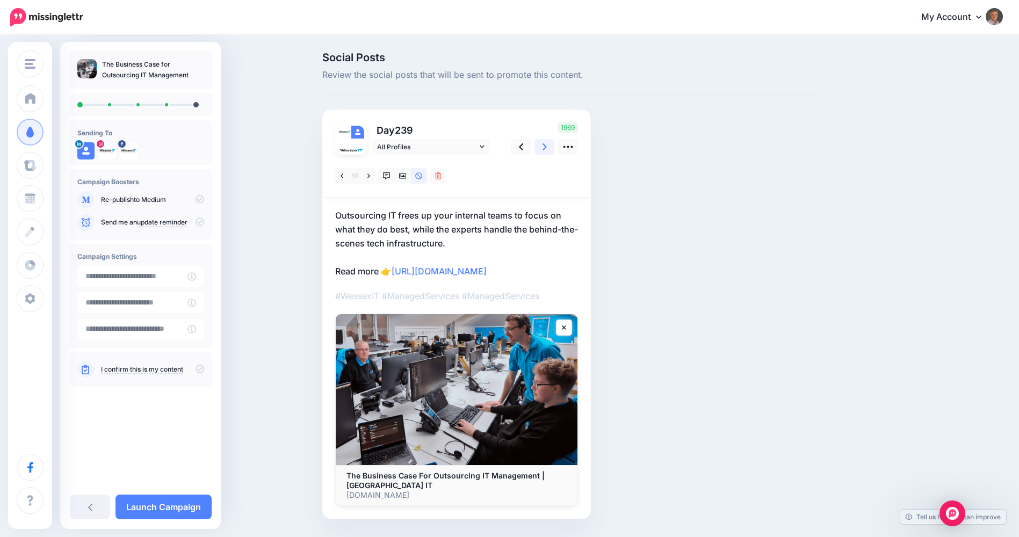
click at [547, 145] on icon at bounding box center [544, 146] width 4 height 11
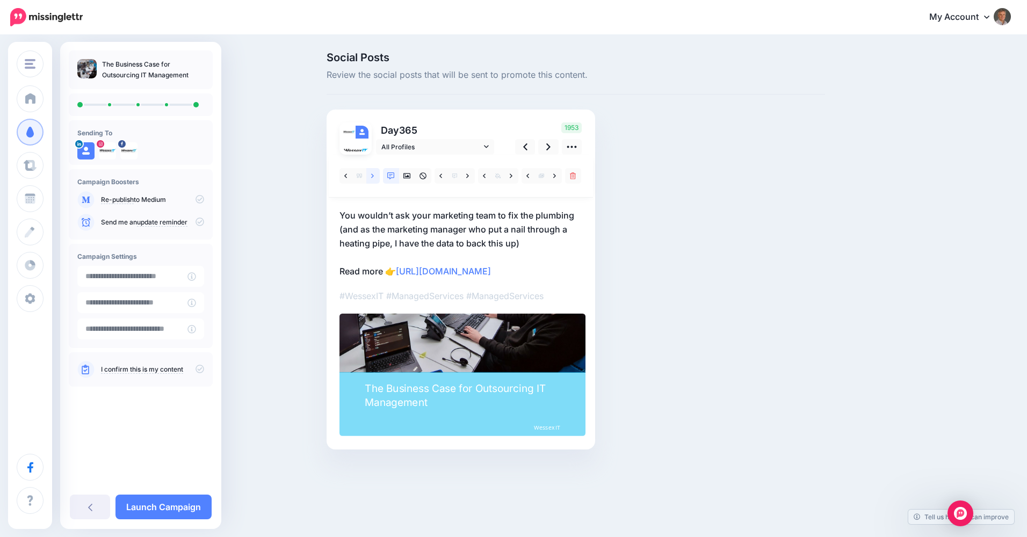
click at [371, 176] on icon at bounding box center [372, 176] width 3 height 8
click at [169, 503] on link "Launch Campaign" at bounding box center [163, 507] width 96 height 25
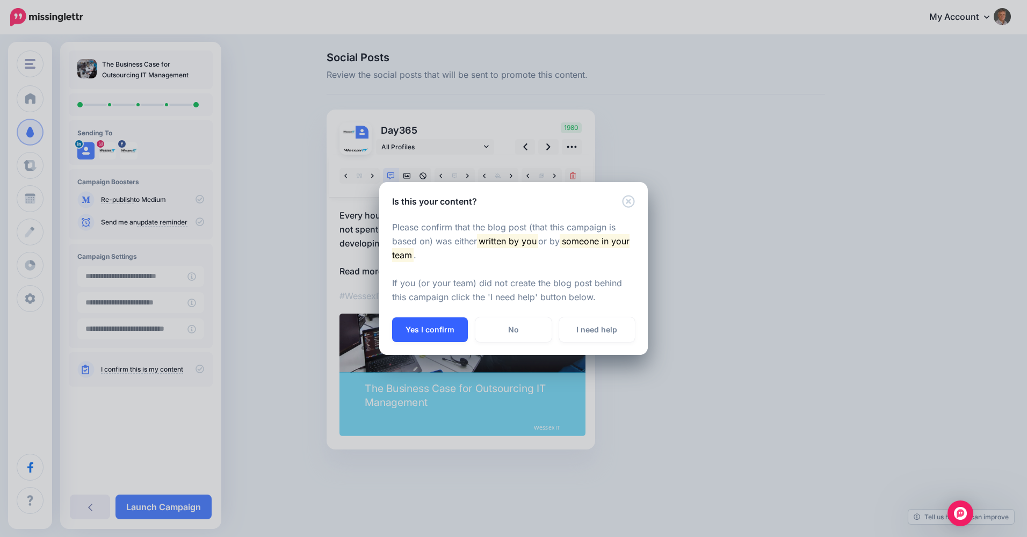
click at [422, 326] on button "Yes I confirm" at bounding box center [430, 329] width 76 height 25
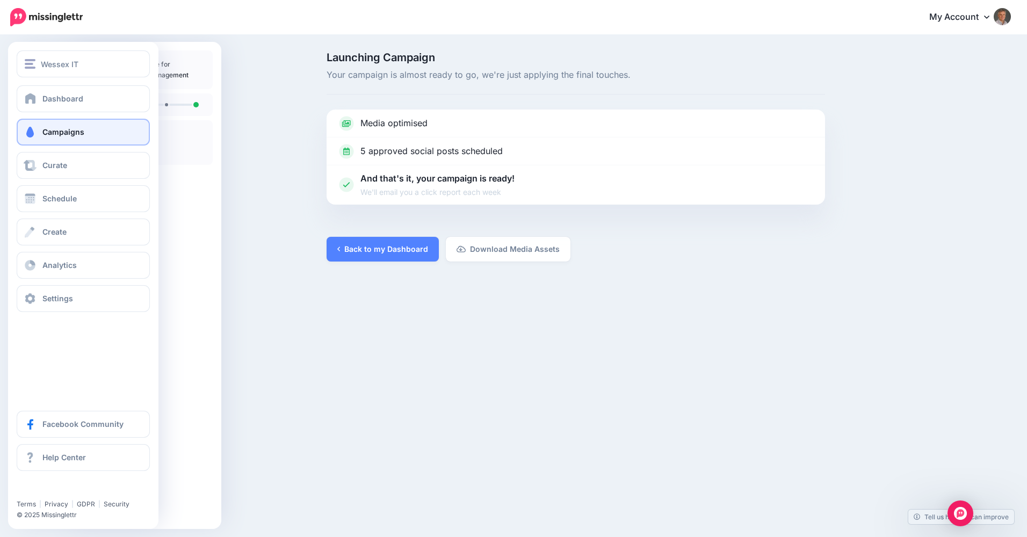
click at [53, 130] on span "Campaigns" at bounding box center [63, 131] width 42 height 9
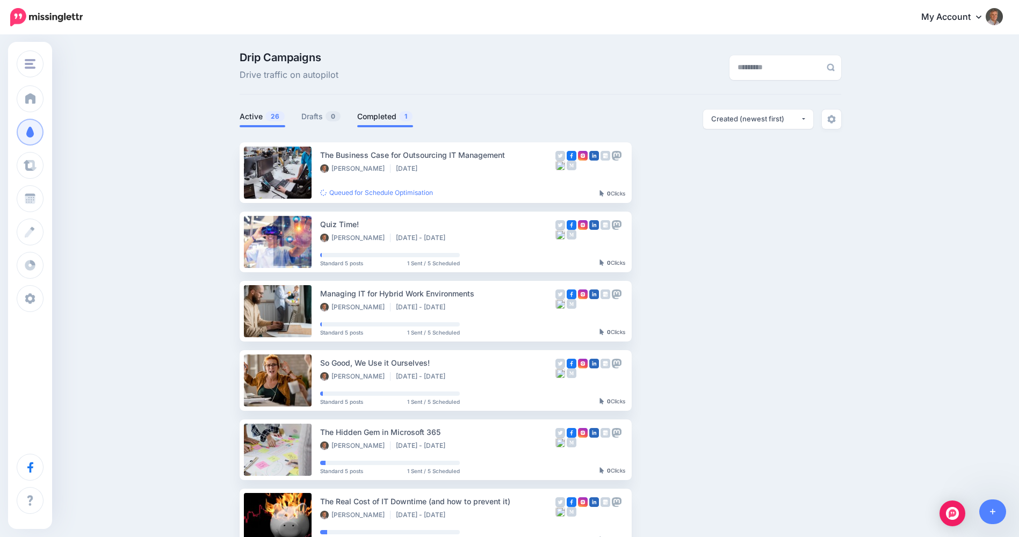
click at [384, 115] on link "Completed 1" at bounding box center [385, 116] width 56 height 13
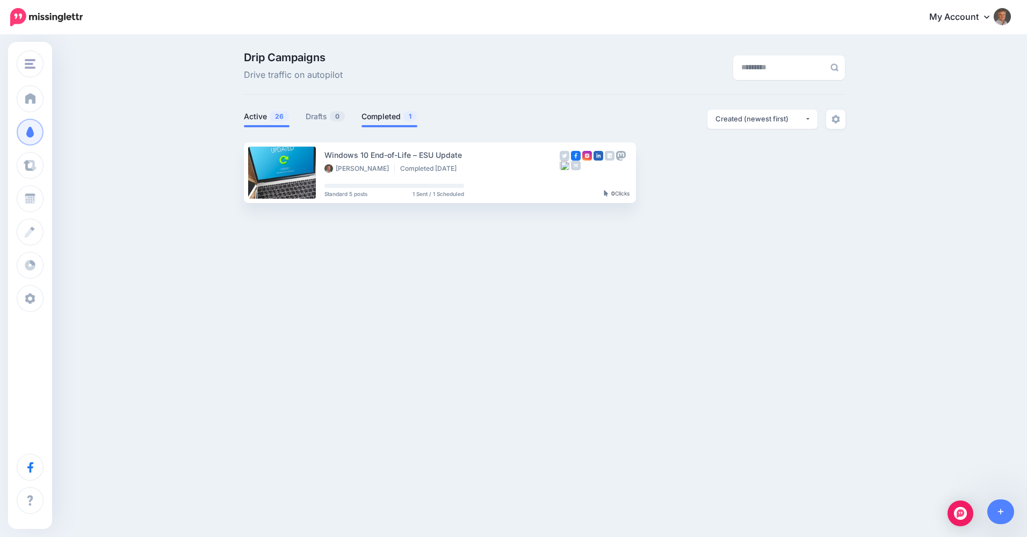
click at [257, 117] on link "Active 26" at bounding box center [267, 116] width 46 height 13
